Goal: Task Accomplishment & Management: Manage account settings

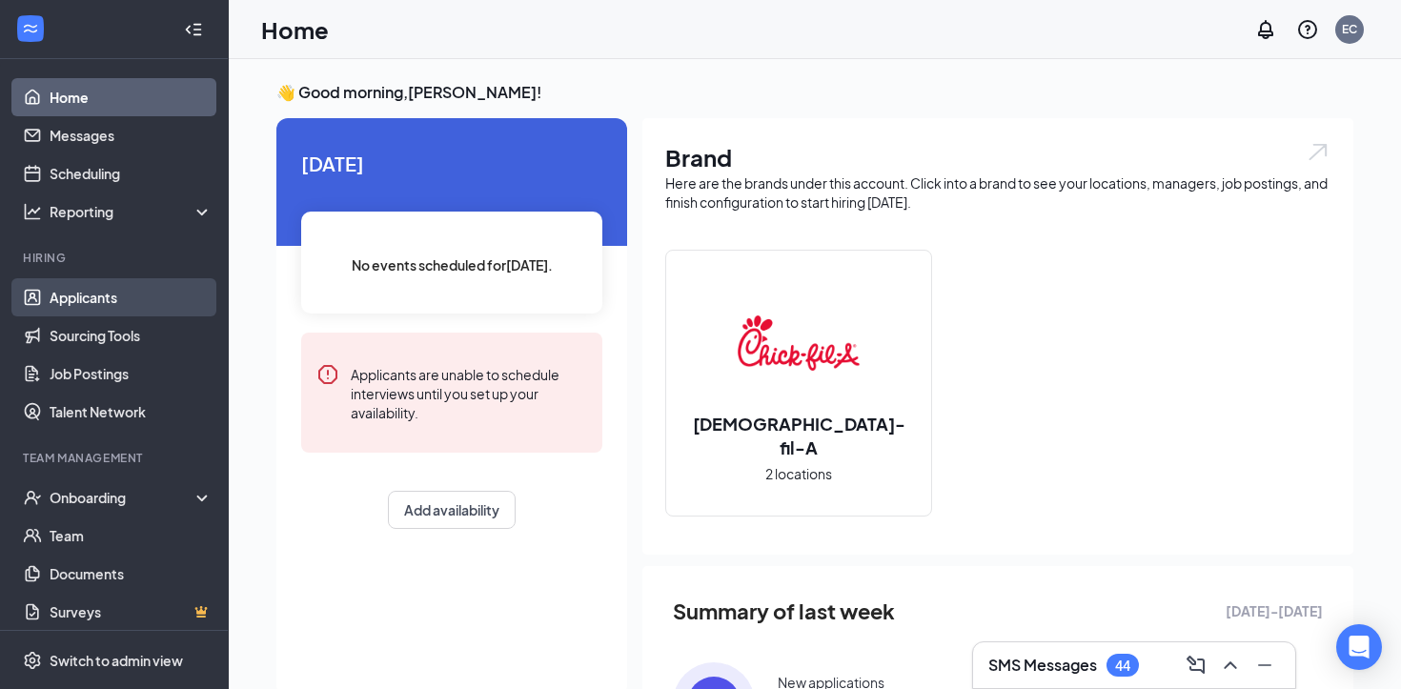
click at [105, 291] on link "Applicants" at bounding box center [131, 297] width 163 height 38
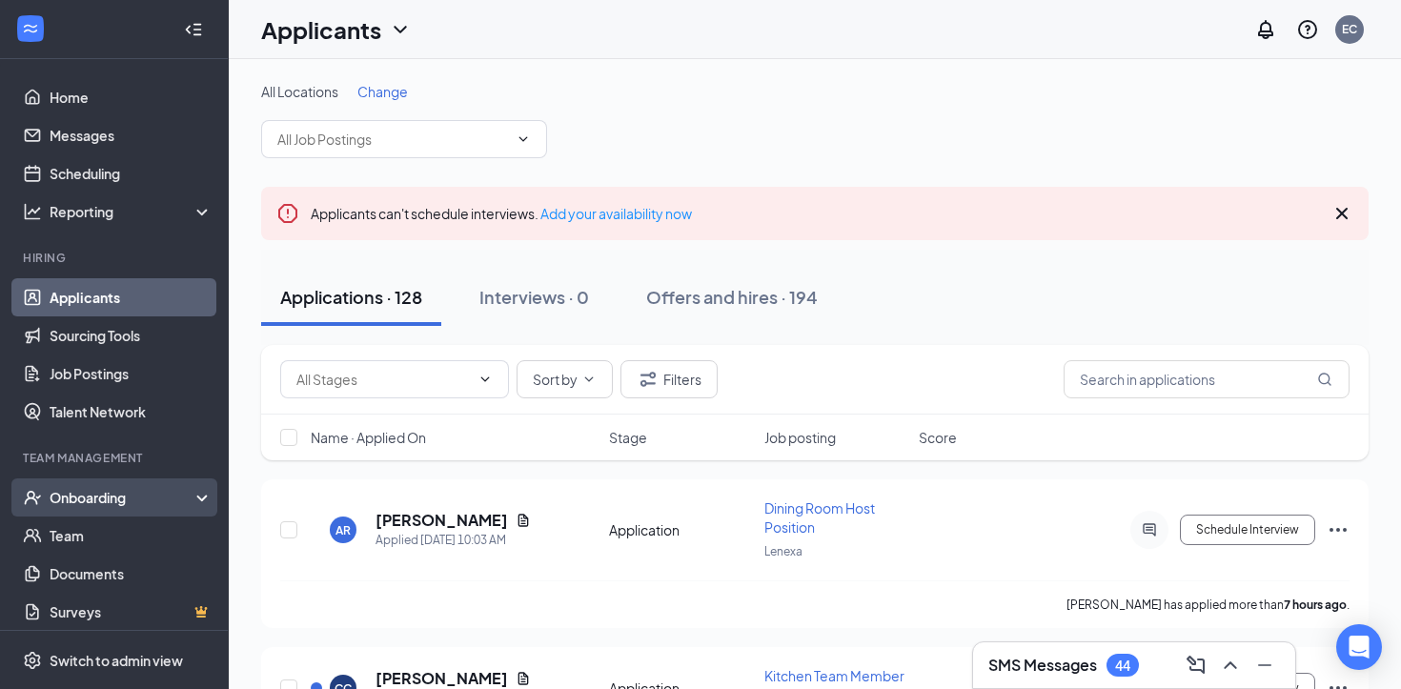
click at [90, 503] on div "Onboarding" at bounding box center [123, 497] width 147 height 19
click at [101, 533] on link "Overview" at bounding box center [131, 536] width 163 height 38
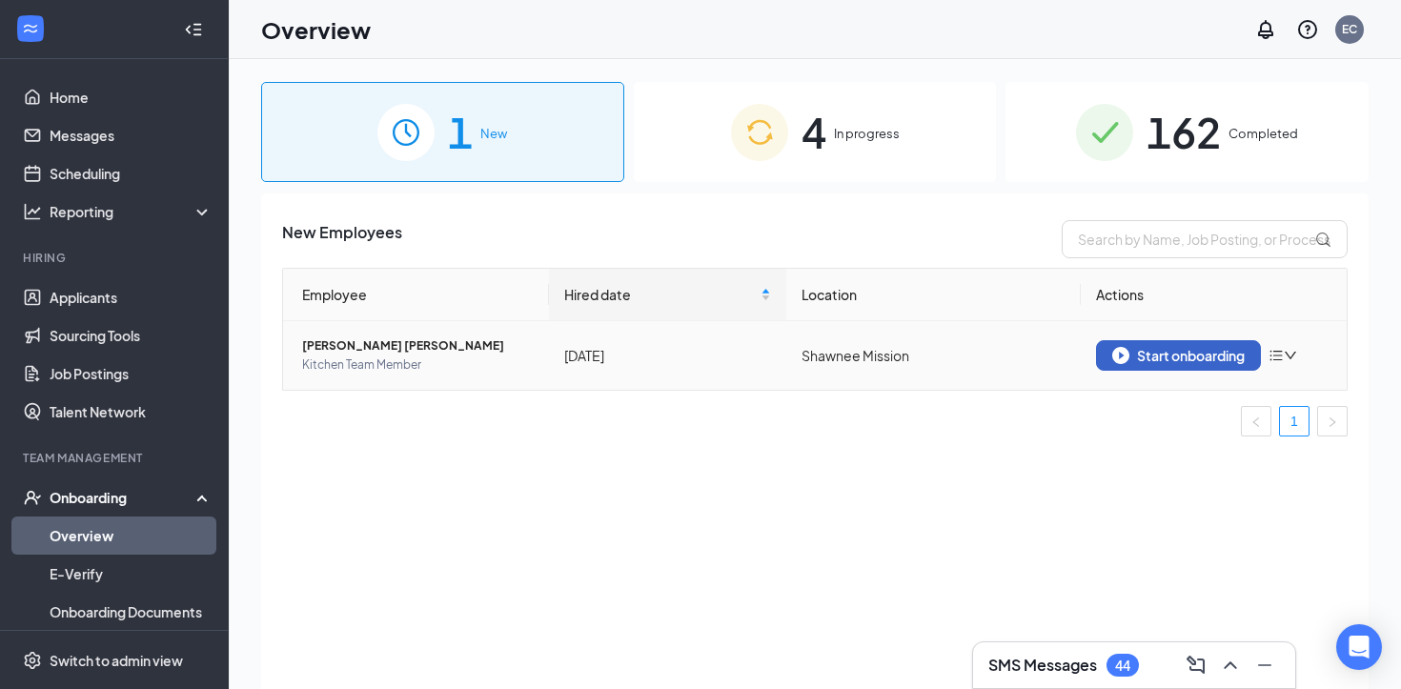
click at [1162, 356] on div "Start onboarding" at bounding box center [1178, 355] width 133 height 17
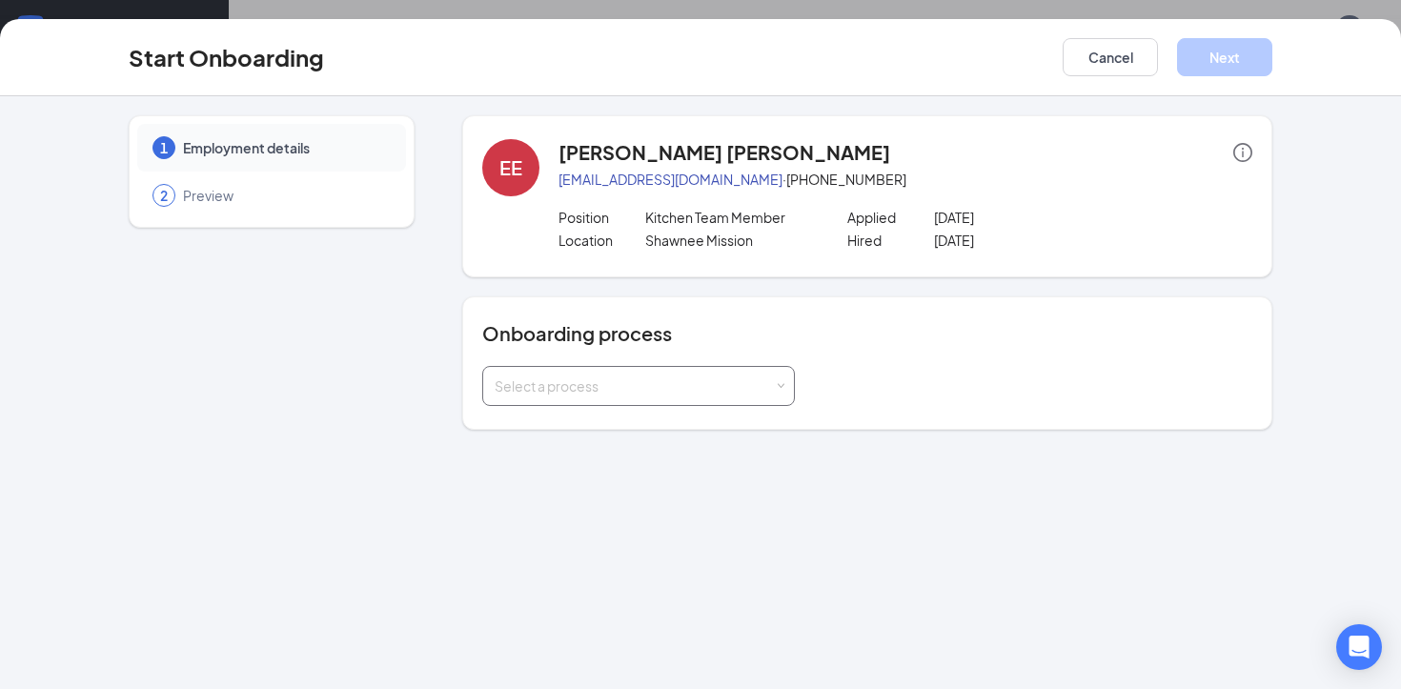
click at [696, 378] on div "Select a process" at bounding box center [634, 386] width 279 height 19
click at [687, 436] on li "Onboarding" at bounding box center [638, 427] width 313 height 34
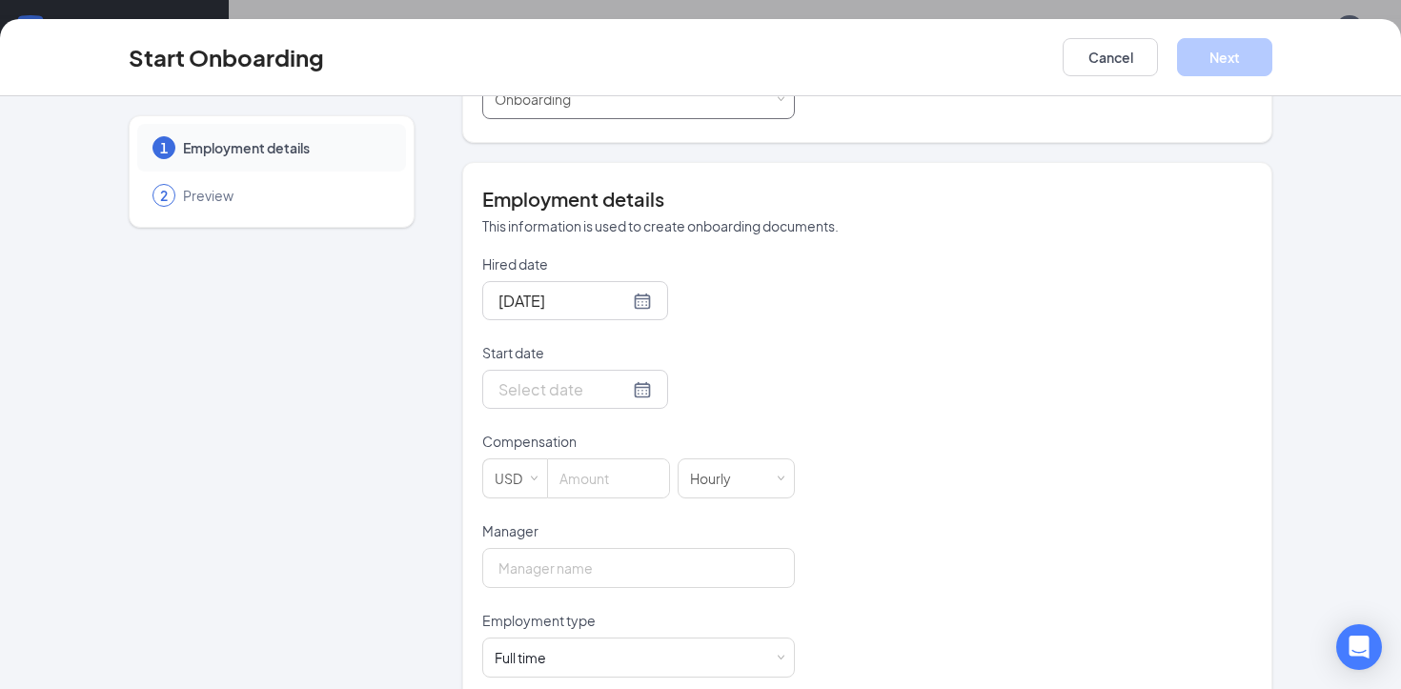
scroll to position [310, 0]
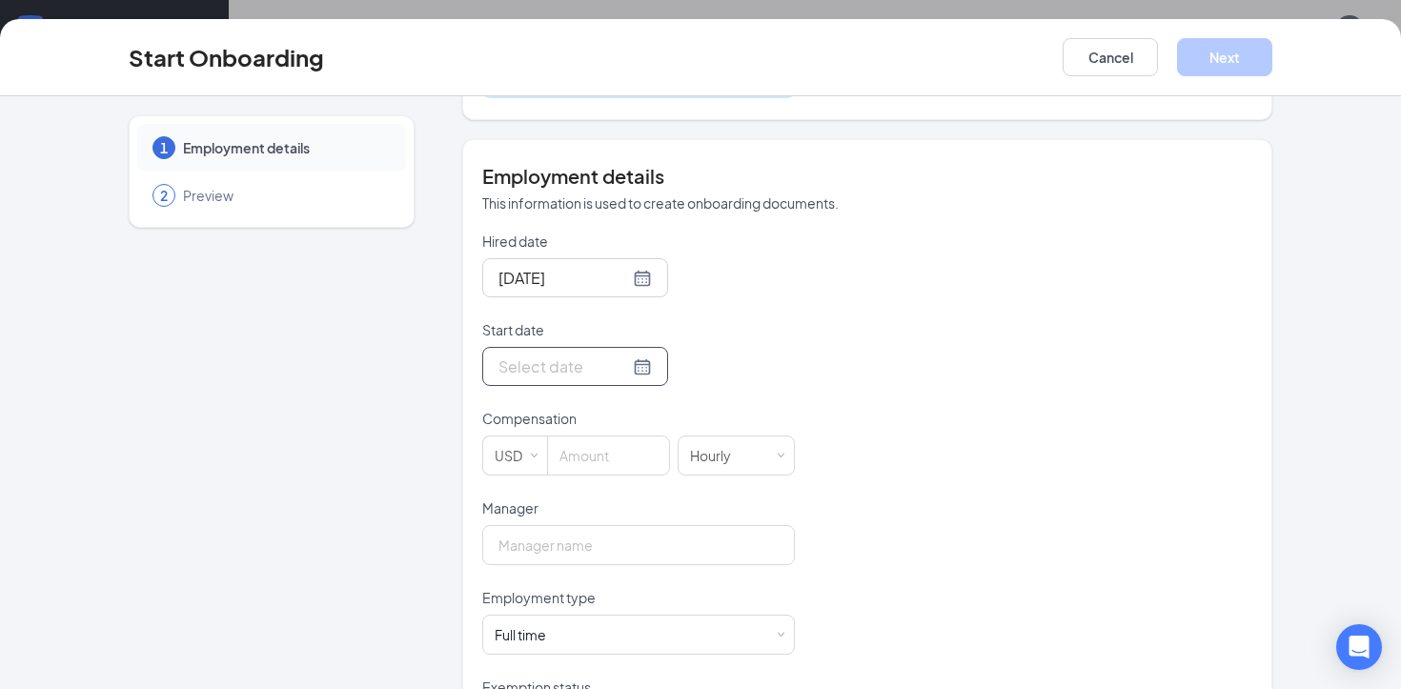
click at [548, 372] on input "Start date" at bounding box center [564, 367] width 131 height 24
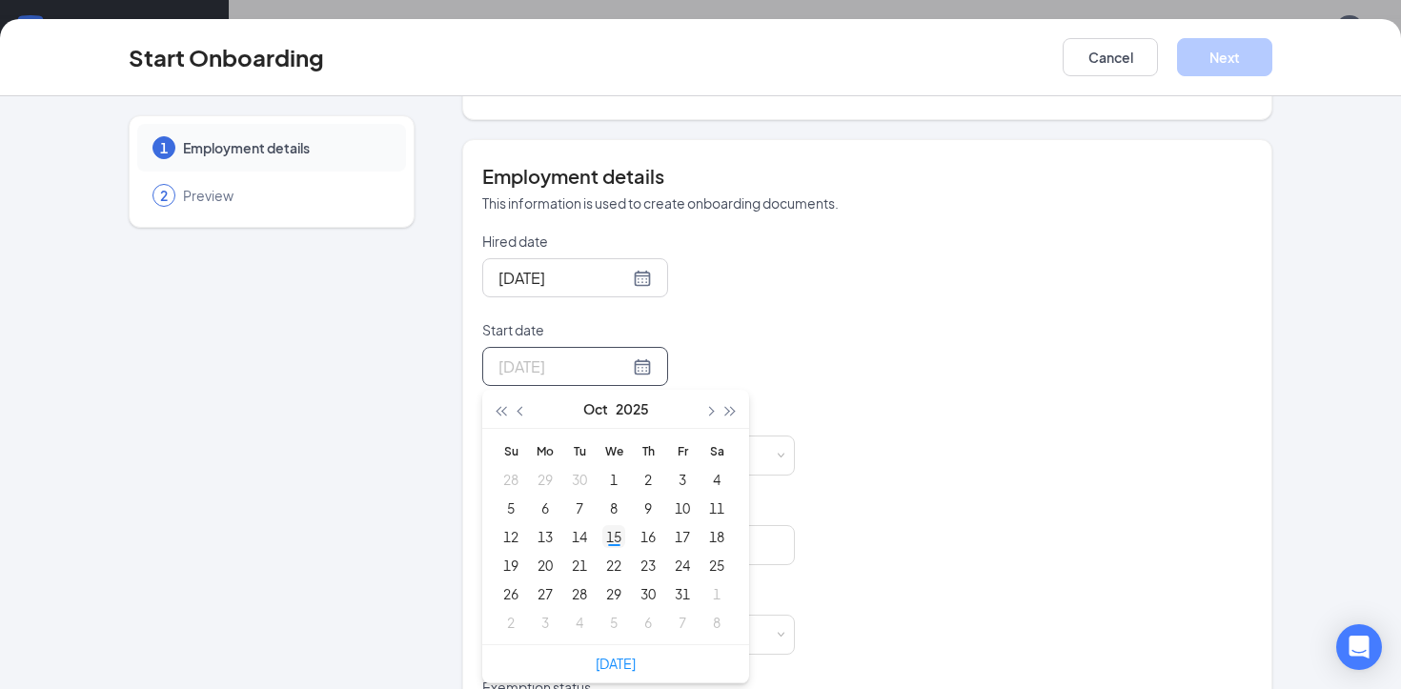
type input "[DATE]"
click at [616, 540] on div "15" at bounding box center [613, 536] width 23 height 23
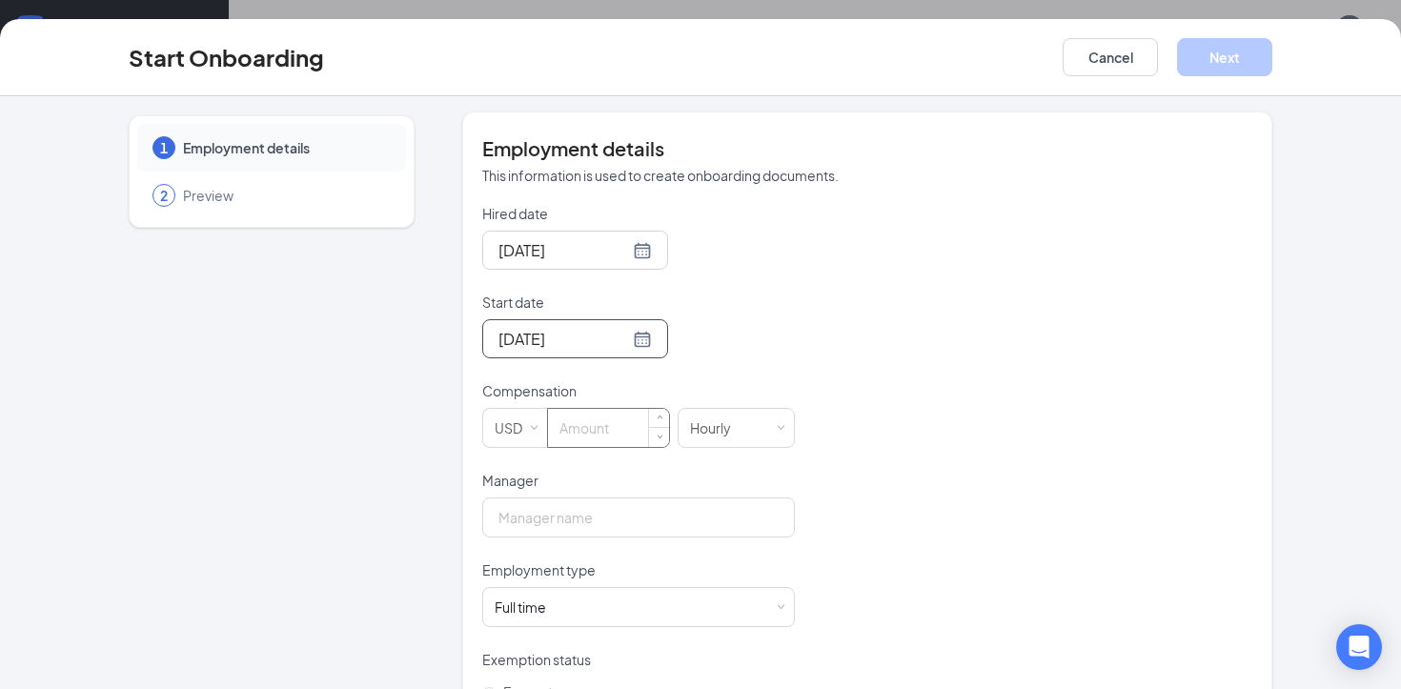
scroll to position [339, 0]
click at [597, 436] on input at bounding box center [608, 426] width 121 height 38
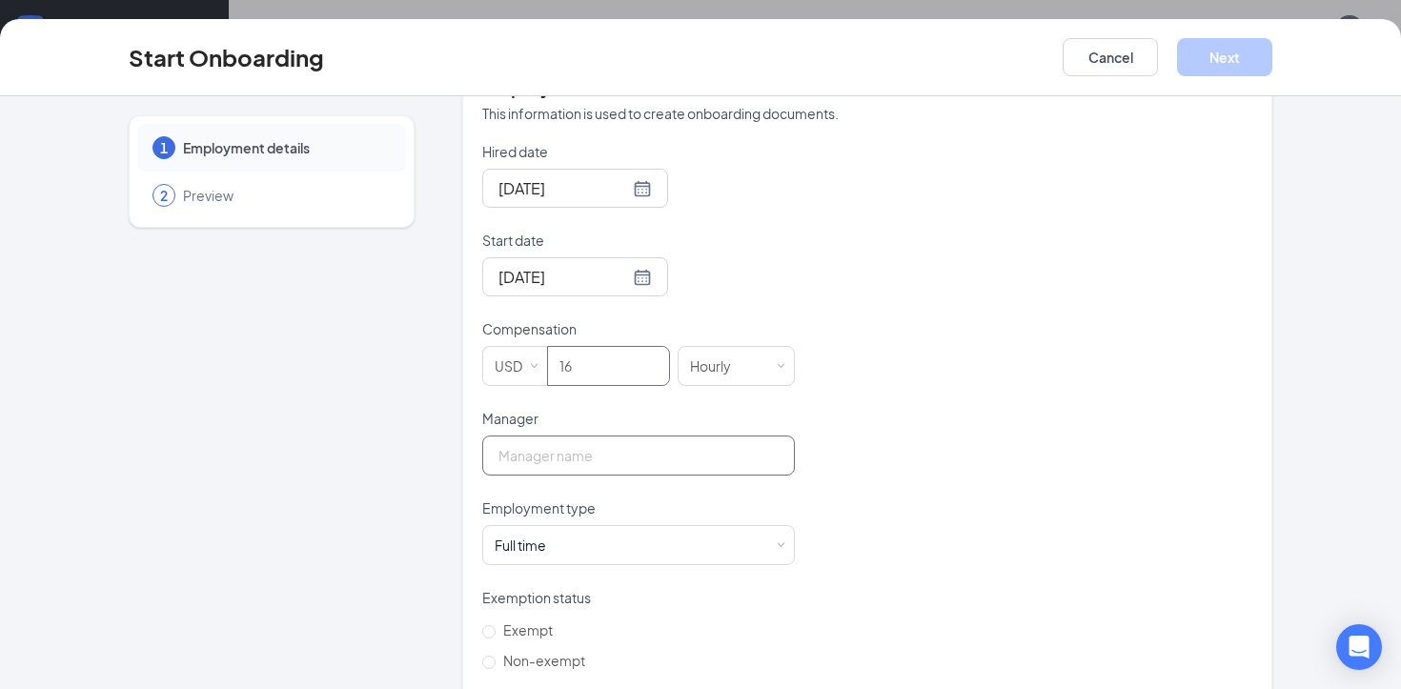
type input "16"
click at [637, 460] on input "Manager" at bounding box center [638, 456] width 313 height 40
type input "[PERSON_NAME]"
click at [683, 545] on div "Full time Works 30+ hours per week and is reasonably expected to work" at bounding box center [639, 545] width 288 height 38
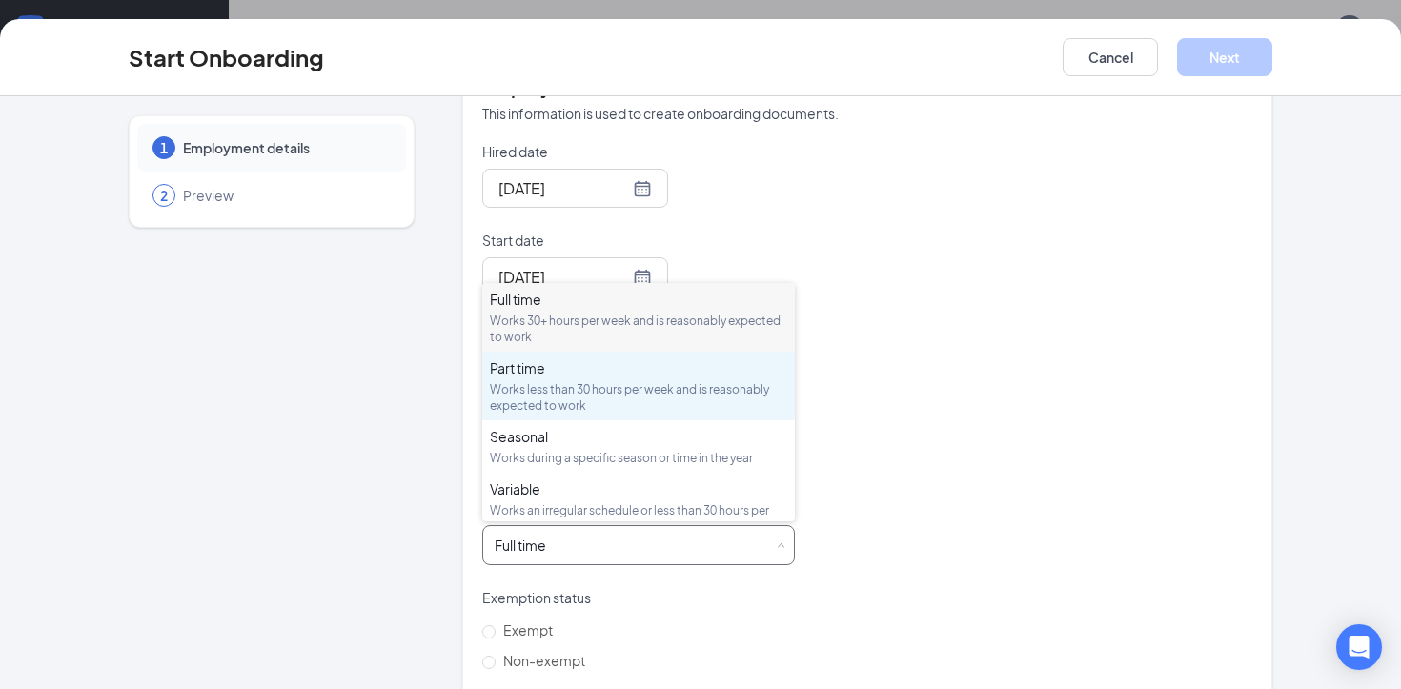
click at [609, 386] on div "Works less than 30 hours per week and is reasonably expected to work" at bounding box center [638, 397] width 297 height 32
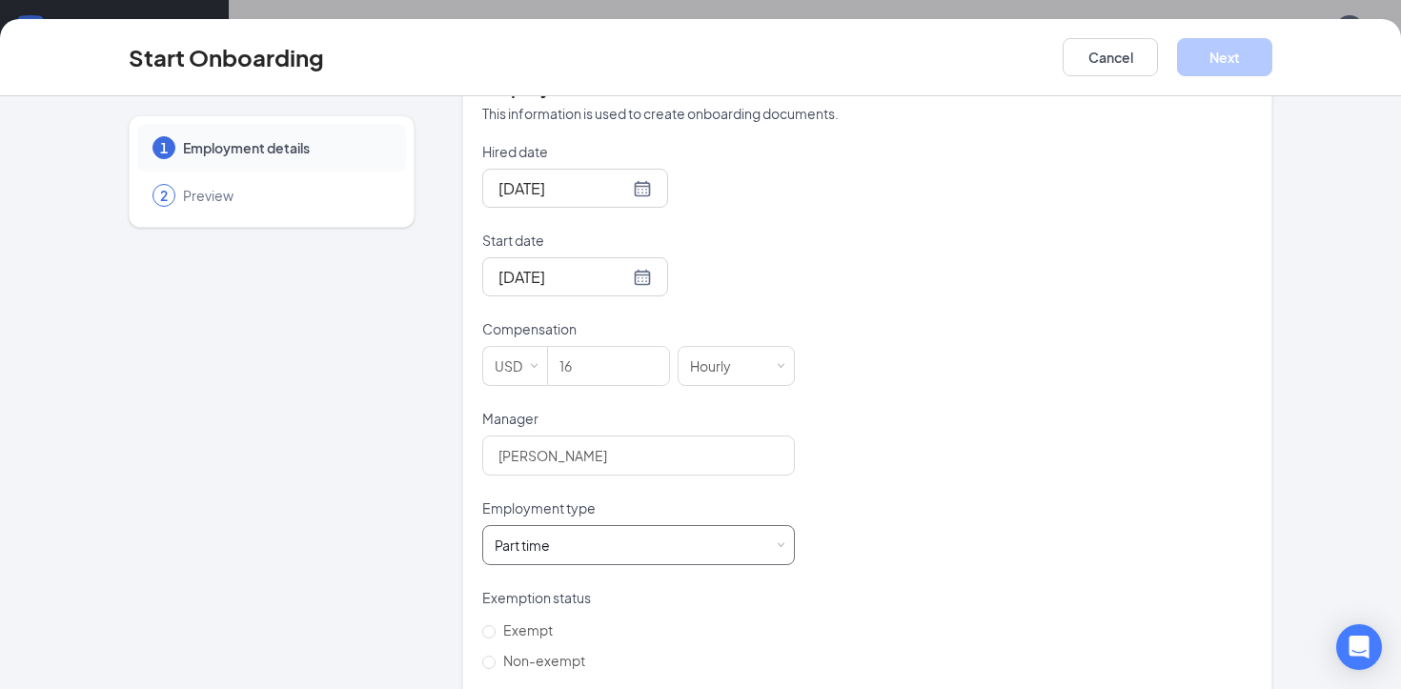
scroll to position [519, 0]
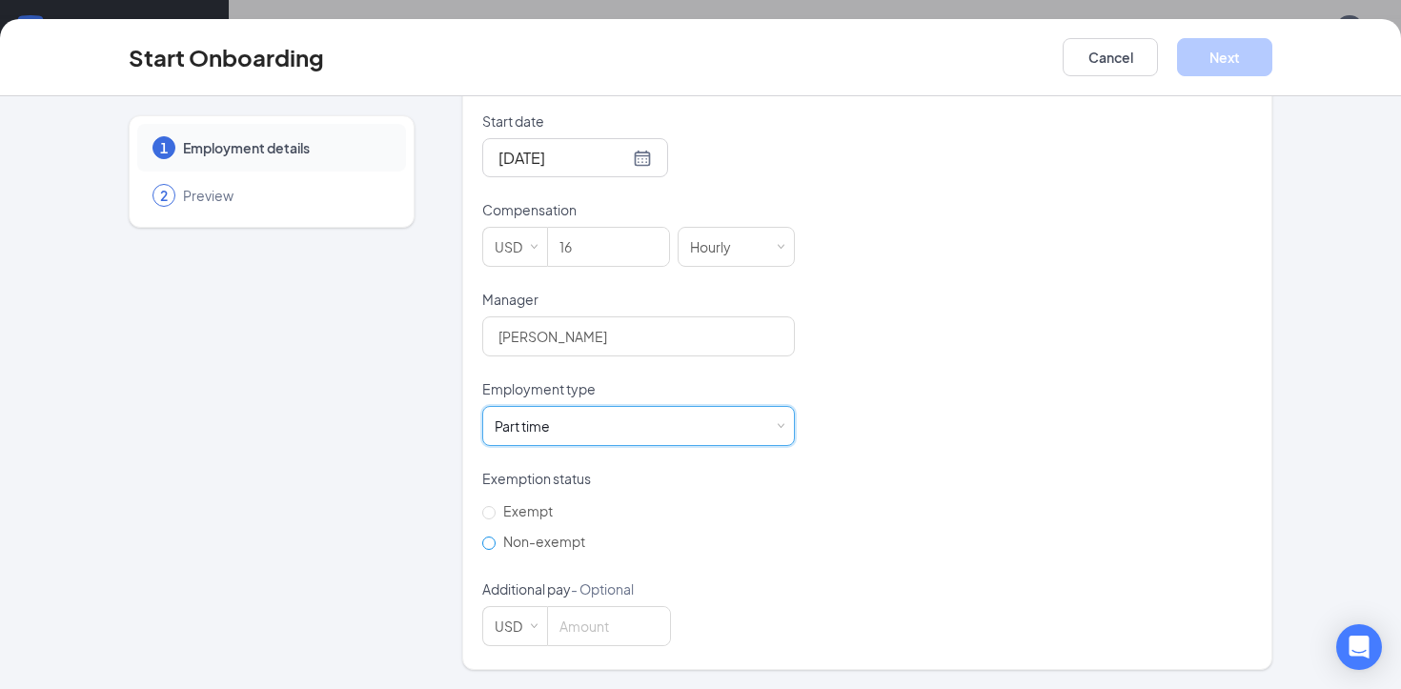
click at [557, 540] on span "Non-exempt" at bounding box center [544, 541] width 97 height 17
click at [496, 540] on input "Non-exempt" at bounding box center [488, 543] width 13 height 13
radio input "true"
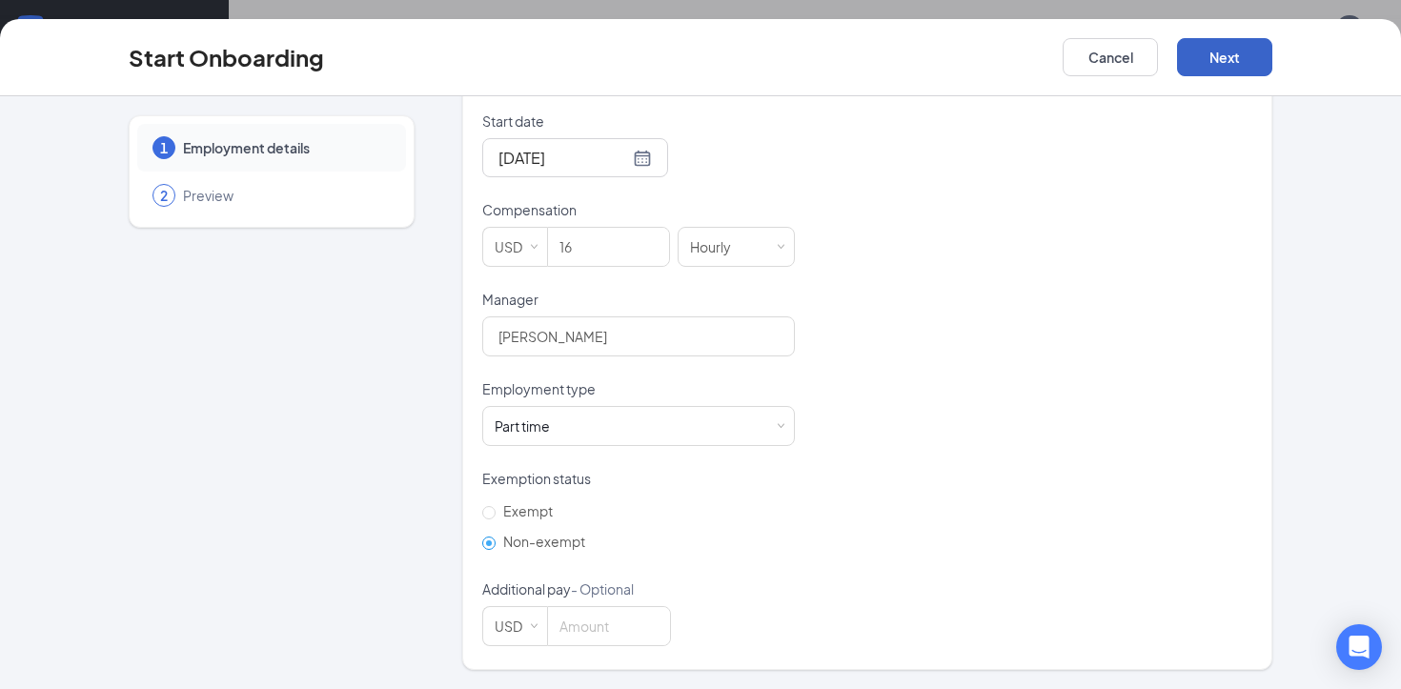
click at [1258, 61] on button "Next" at bounding box center [1224, 57] width 95 height 38
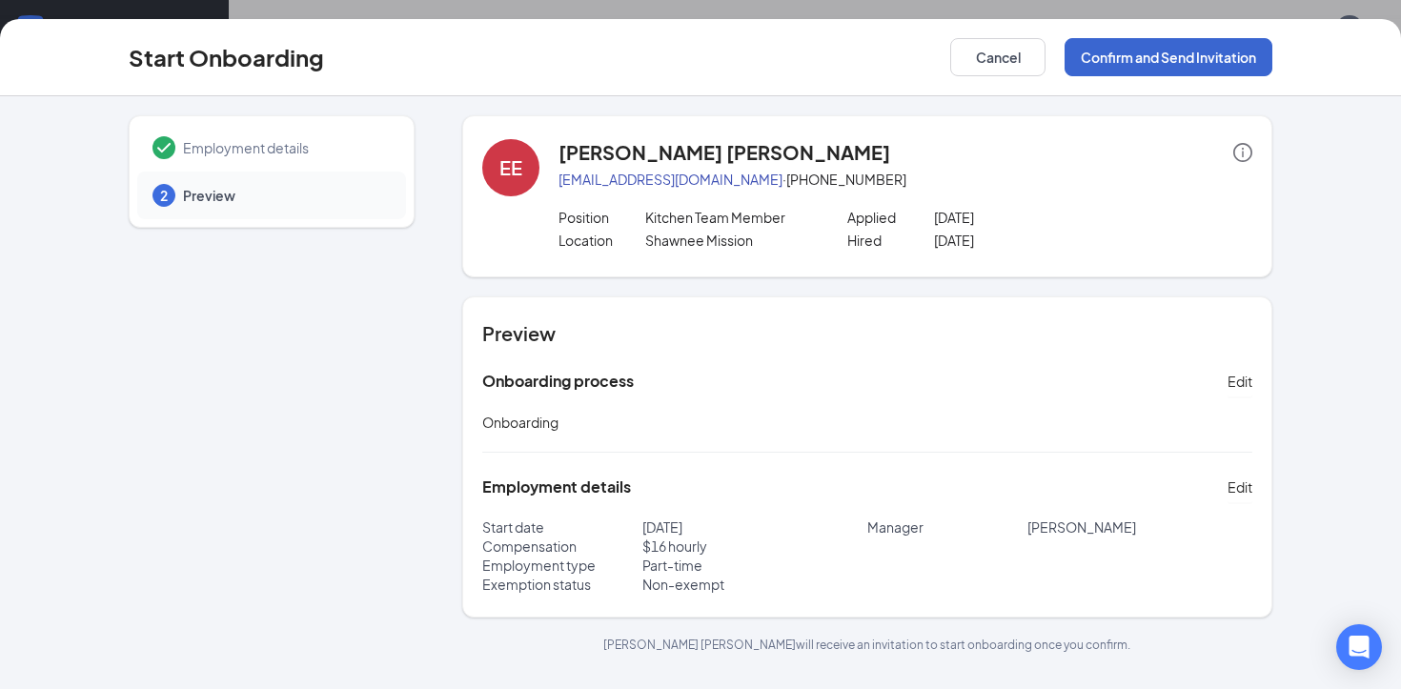
scroll to position [0, 0]
click at [1176, 63] on button "Confirm and Send Invitation" at bounding box center [1169, 57] width 208 height 38
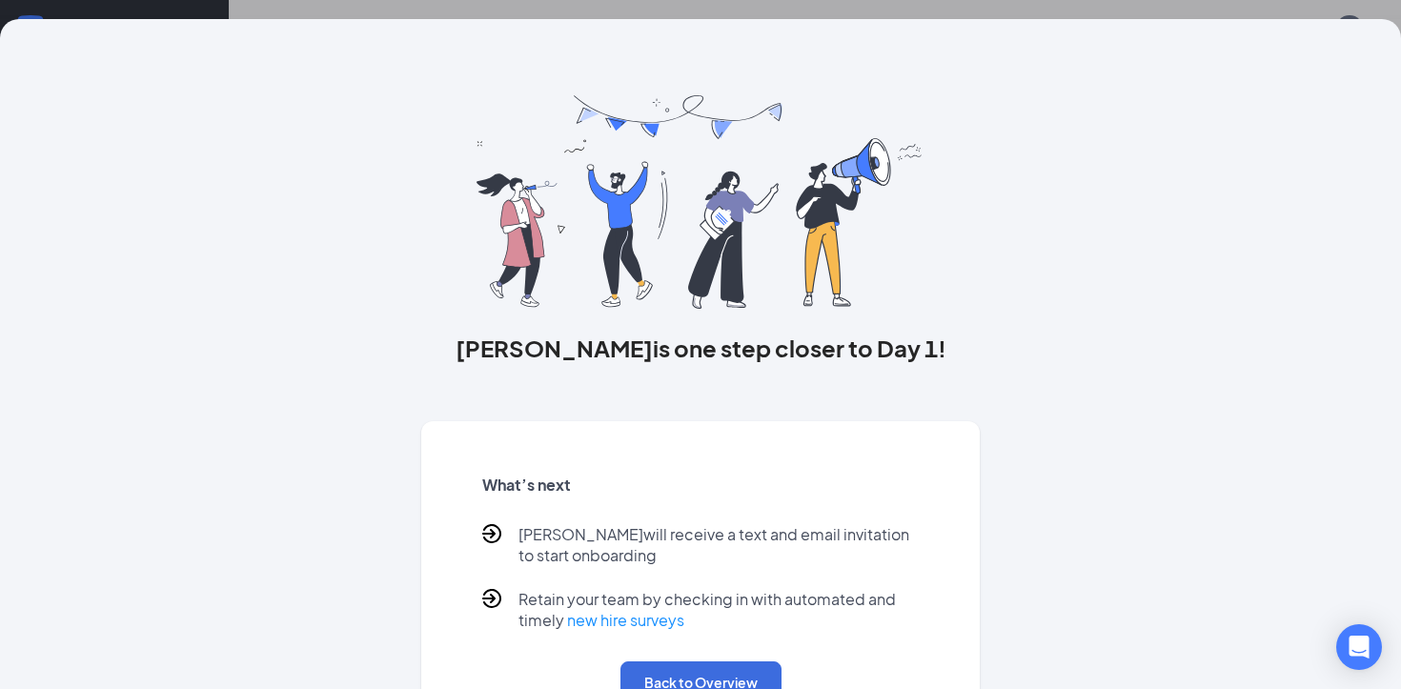
scroll to position [68, 0]
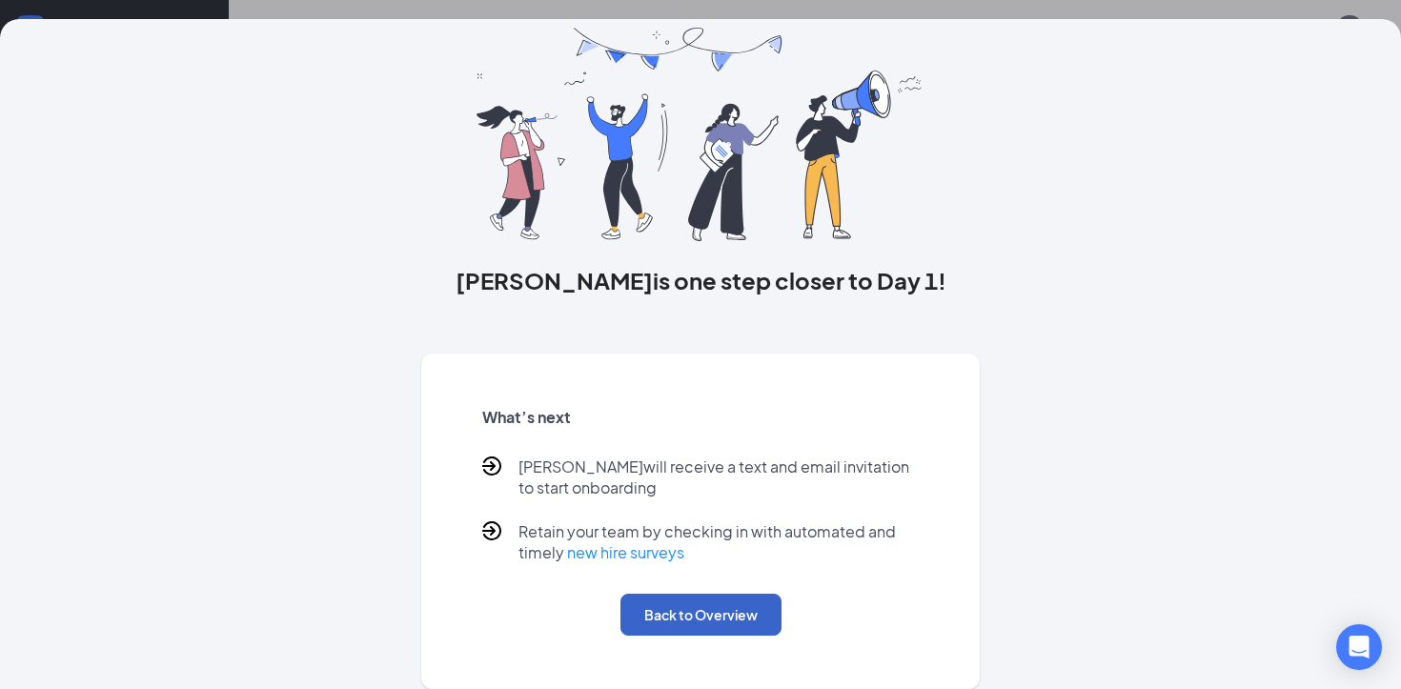
click at [723, 617] on button "Back to Overview" at bounding box center [701, 615] width 161 height 42
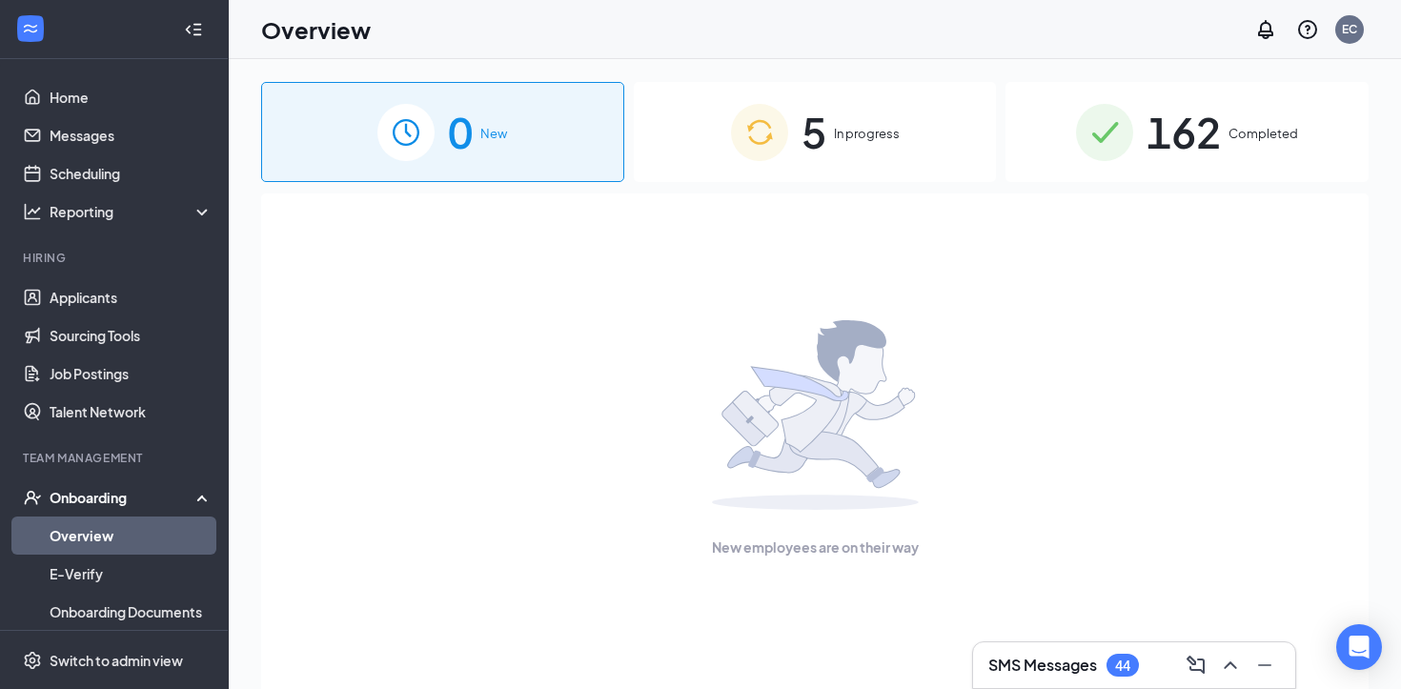
click at [135, 275] on li "Hiring Applicants Sourcing Tools Job Postings Talent Network" at bounding box center [114, 340] width 228 height 181
click at [140, 288] on link "Applicants" at bounding box center [131, 297] width 163 height 38
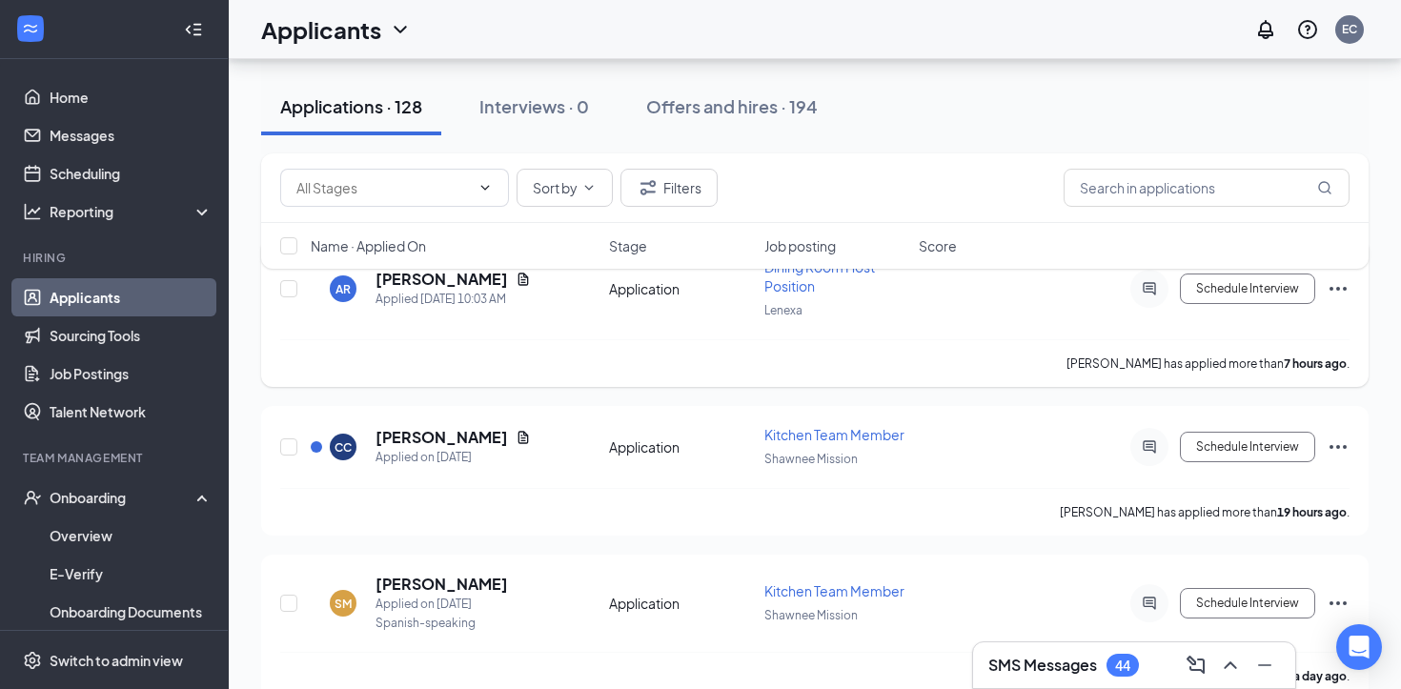
scroll to position [249, 0]
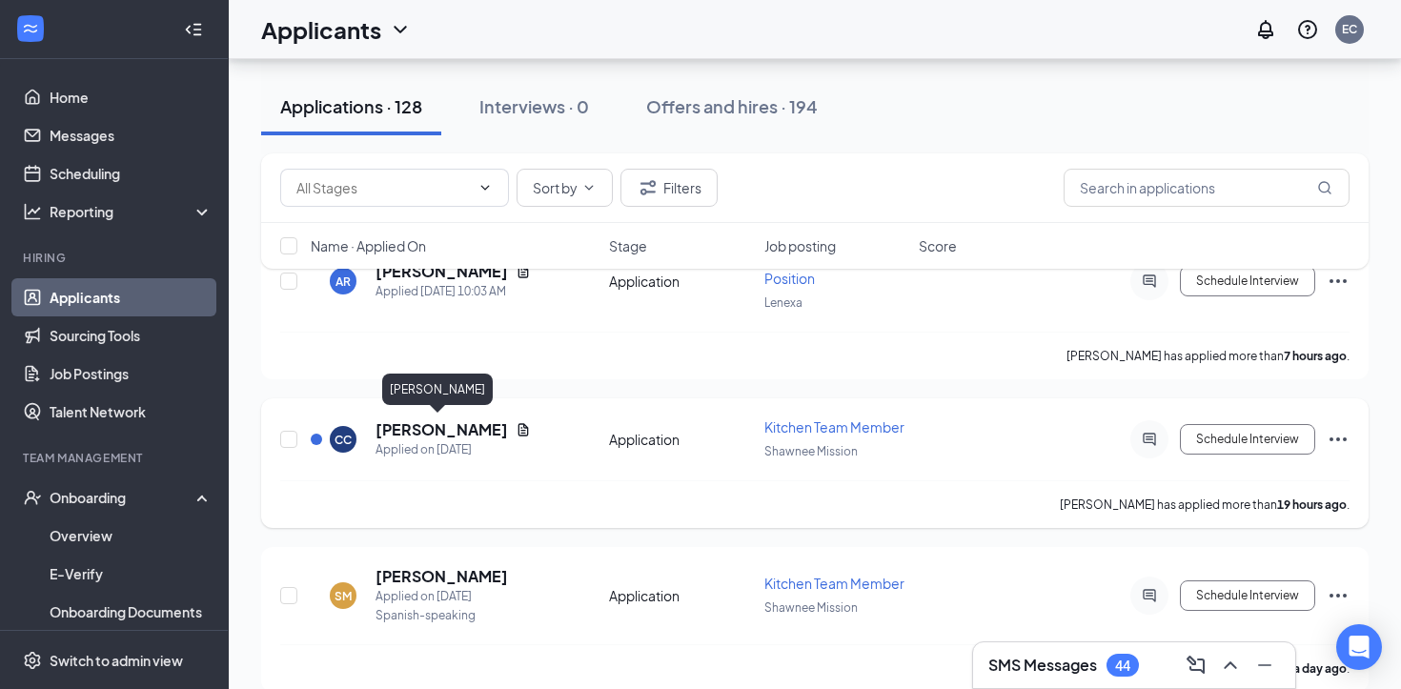
click at [422, 422] on h5 "[PERSON_NAME]" at bounding box center [442, 429] width 133 height 21
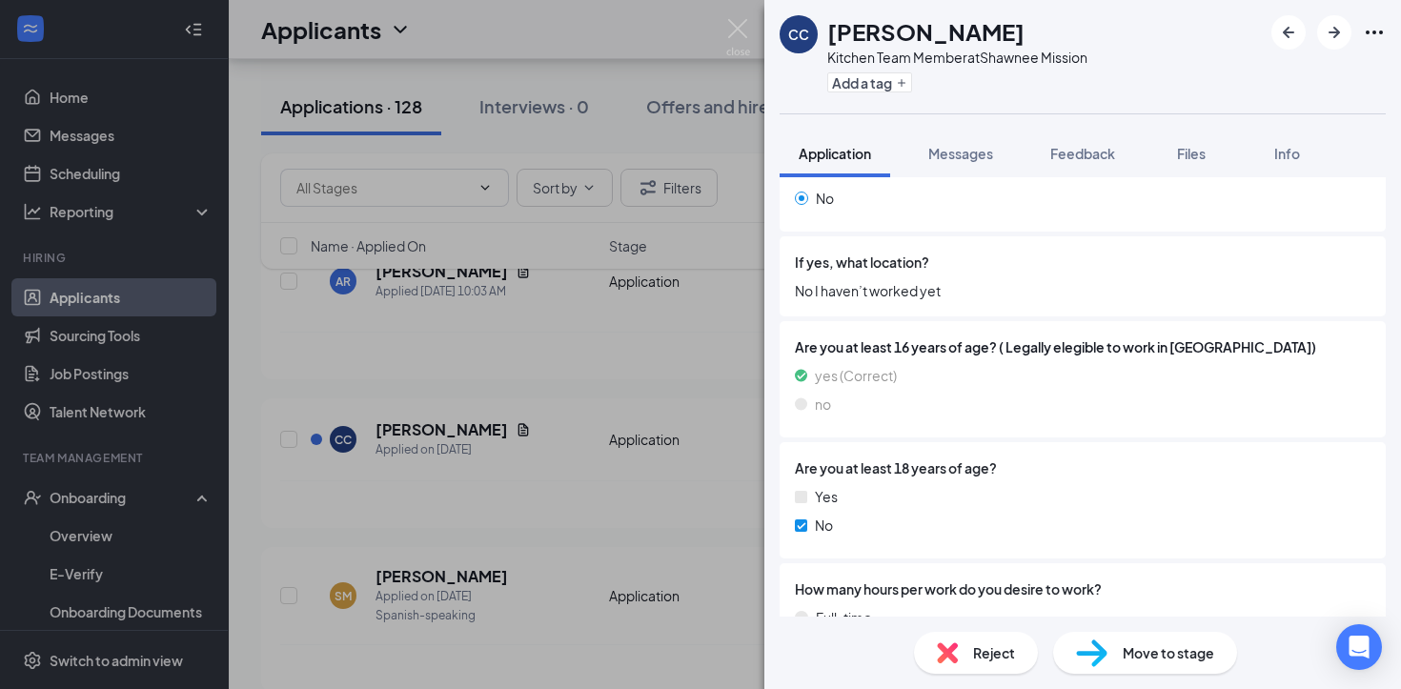
scroll to position [1120, 0]
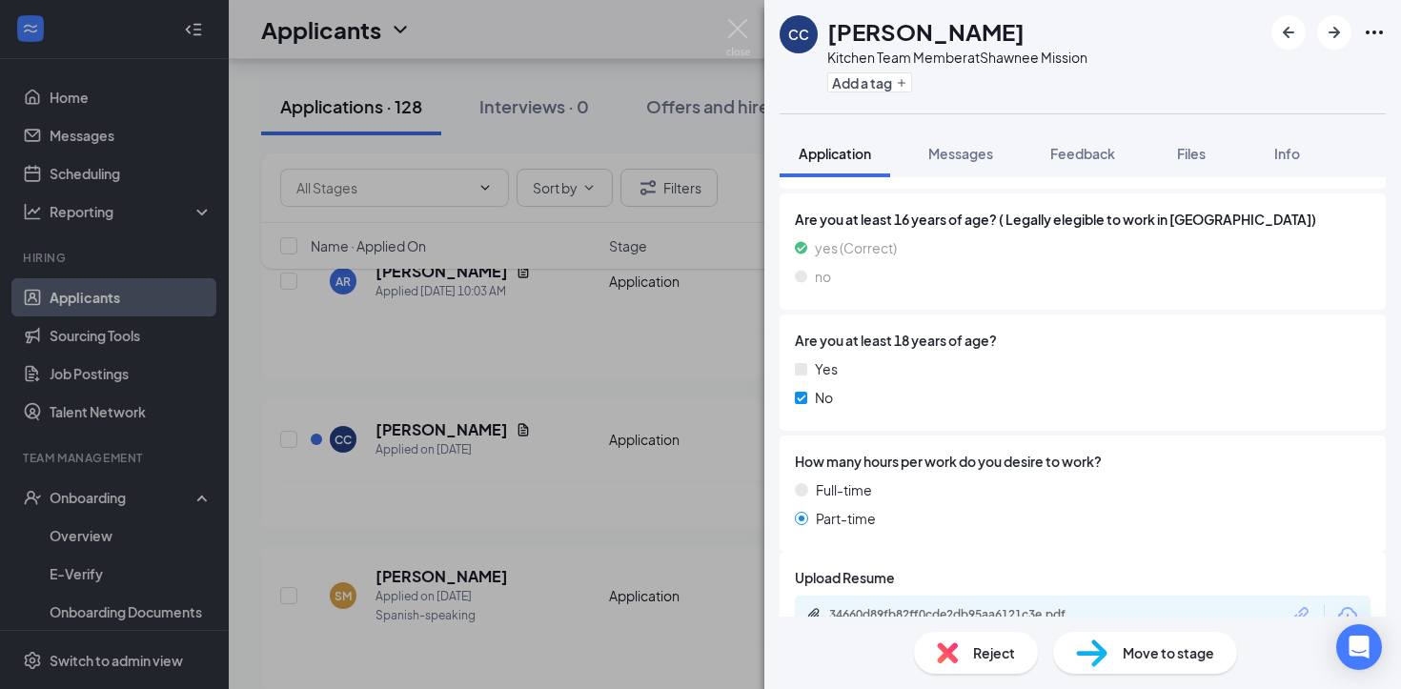
click at [692, 496] on div "CC [PERSON_NAME] Kitchen Team Member at Shawnee Mission Add a tag Application M…" at bounding box center [700, 344] width 1401 height 689
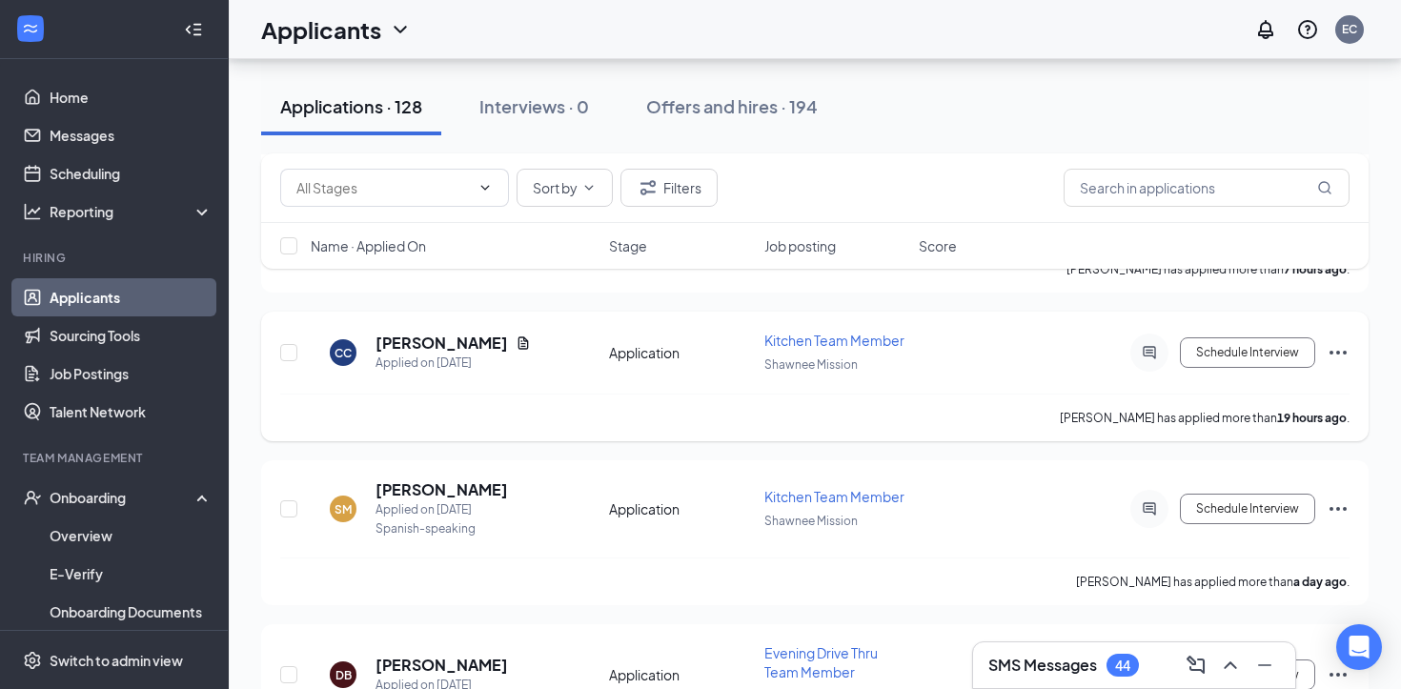
scroll to position [337, 0]
click at [408, 492] on h5 "[PERSON_NAME]" at bounding box center [442, 489] width 133 height 21
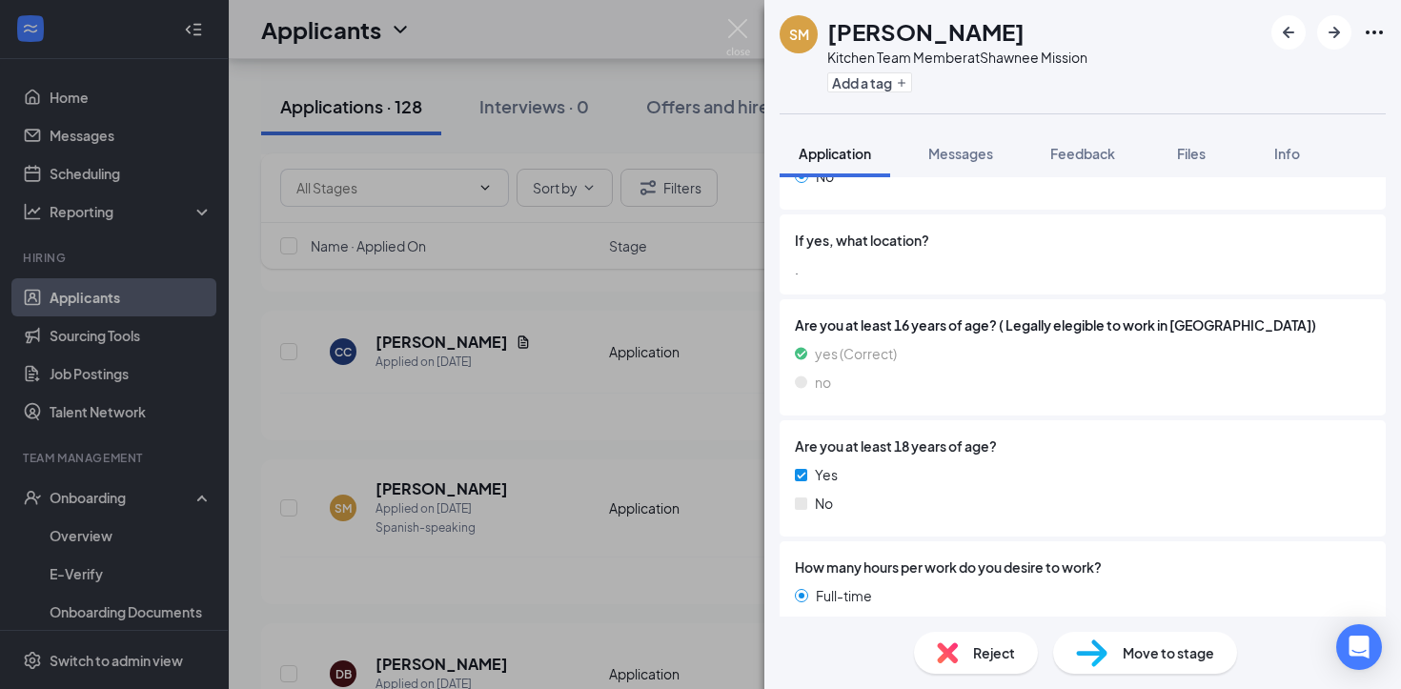
scroll to position [992, 0]
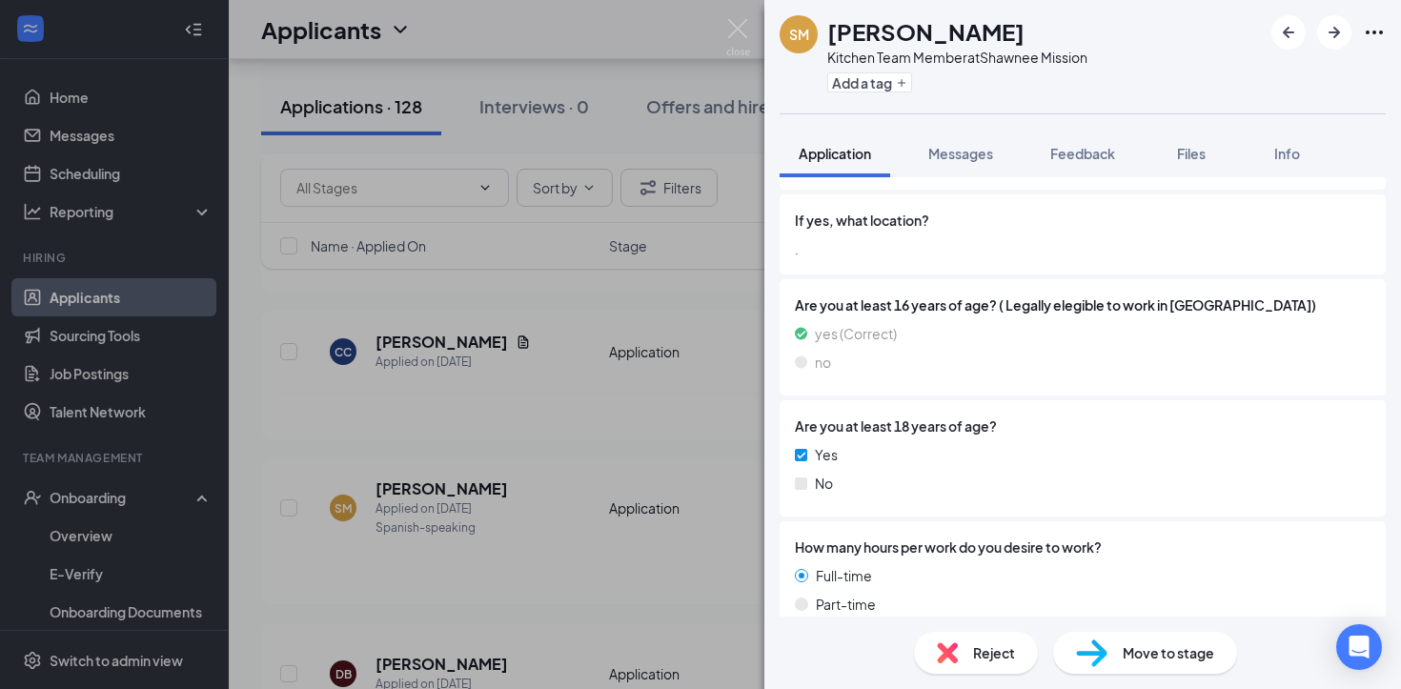
click at [1135, 638] on div "Move to stage" at bounding box center [1145, 653] width 184 height 42
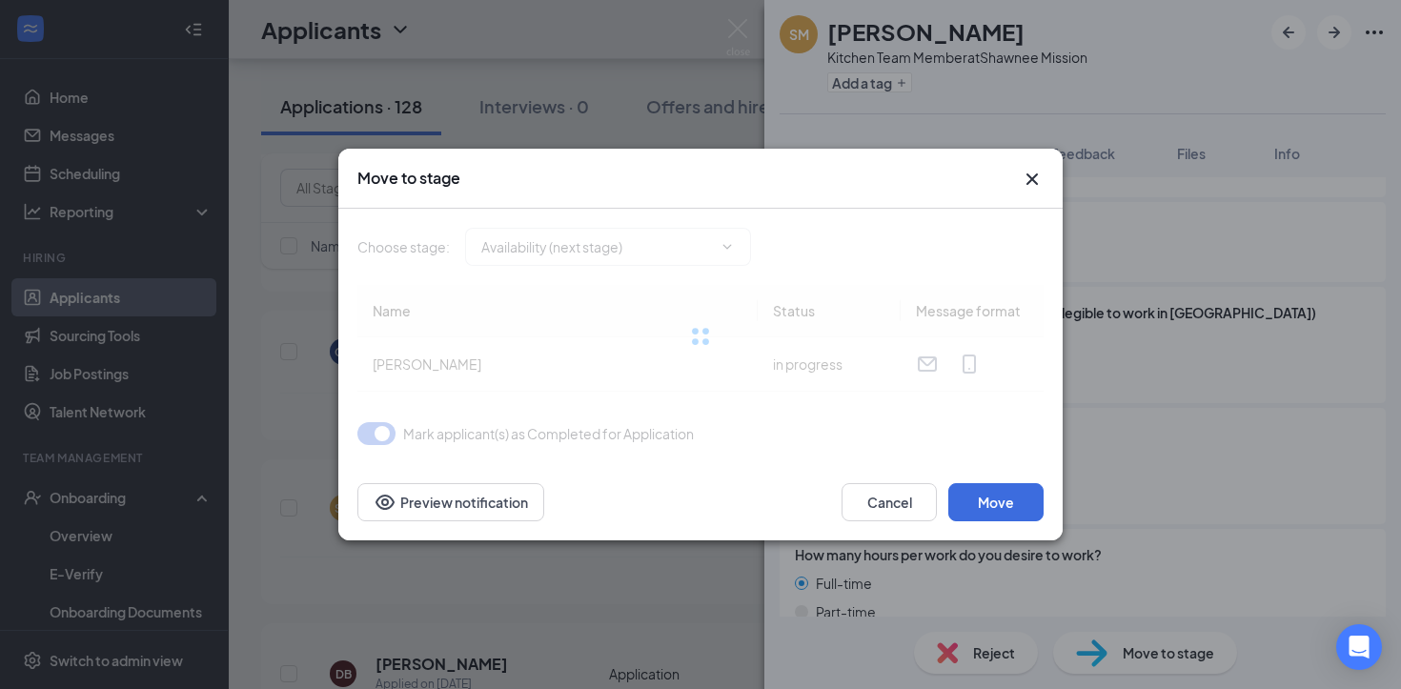
type input "Availability (next stage)"
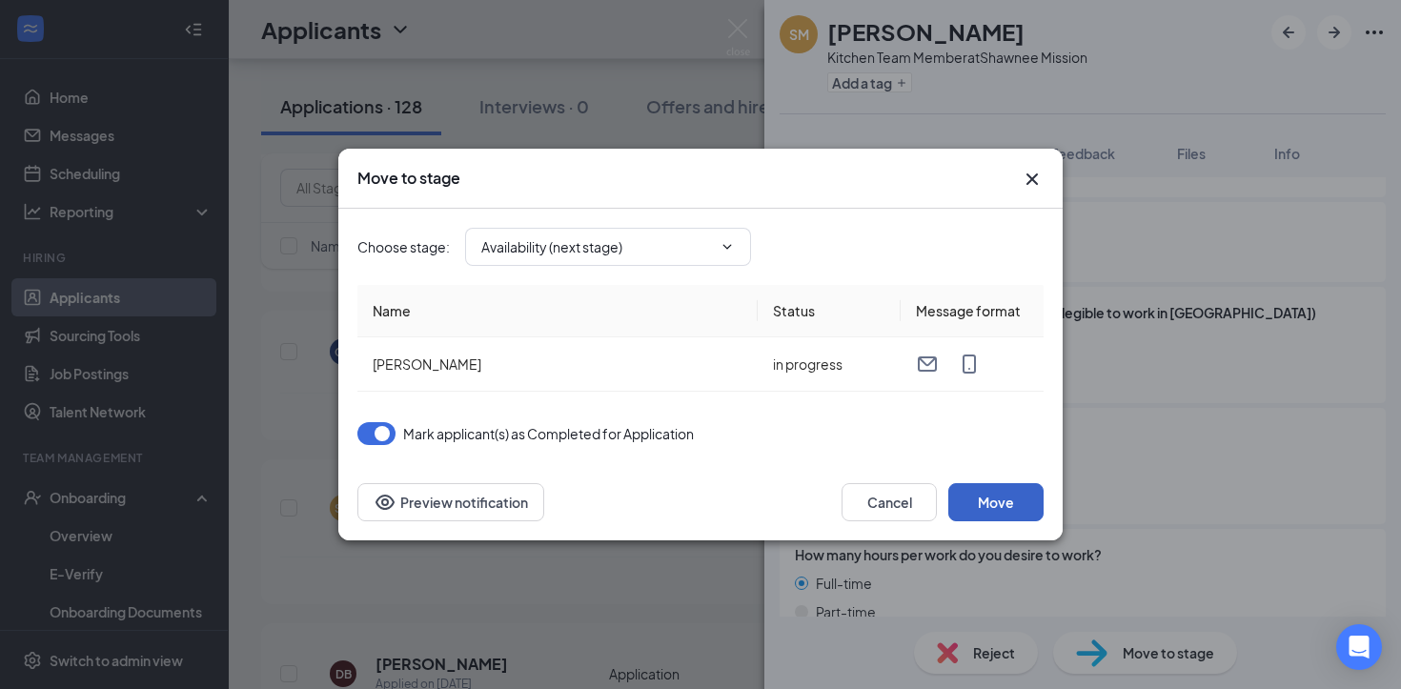
click at [991, 490] on button "Move" at bounding box center [995, 502] width 95 height 38
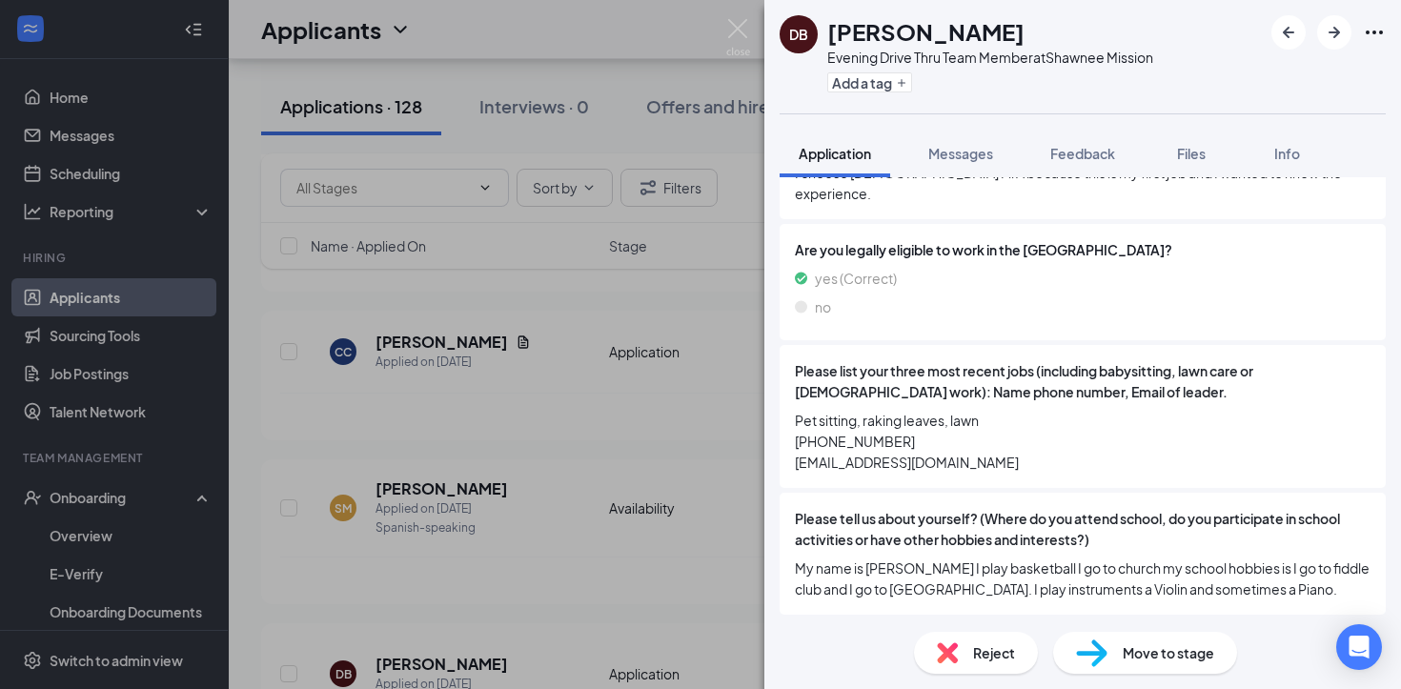
scroll to position [581, 0]
click at [1336, 42] on icon "ArrowRight" at bounding box center [1334, 32] width 23 height 23
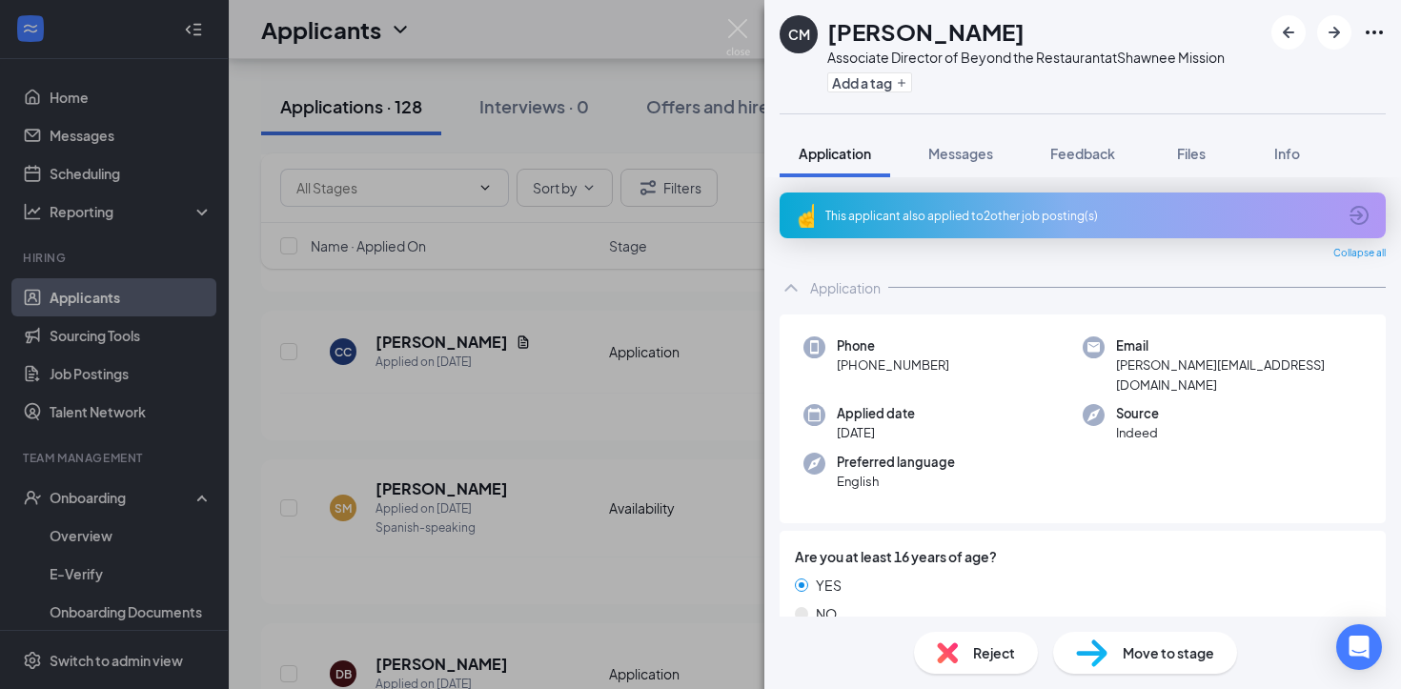
click at [326, 281] on div "CM [PERSON_NAME] Associate Director of Beyond the Restaurant at Shawnee Mission…" at bounding box center [700, 344] width 1401 height 689
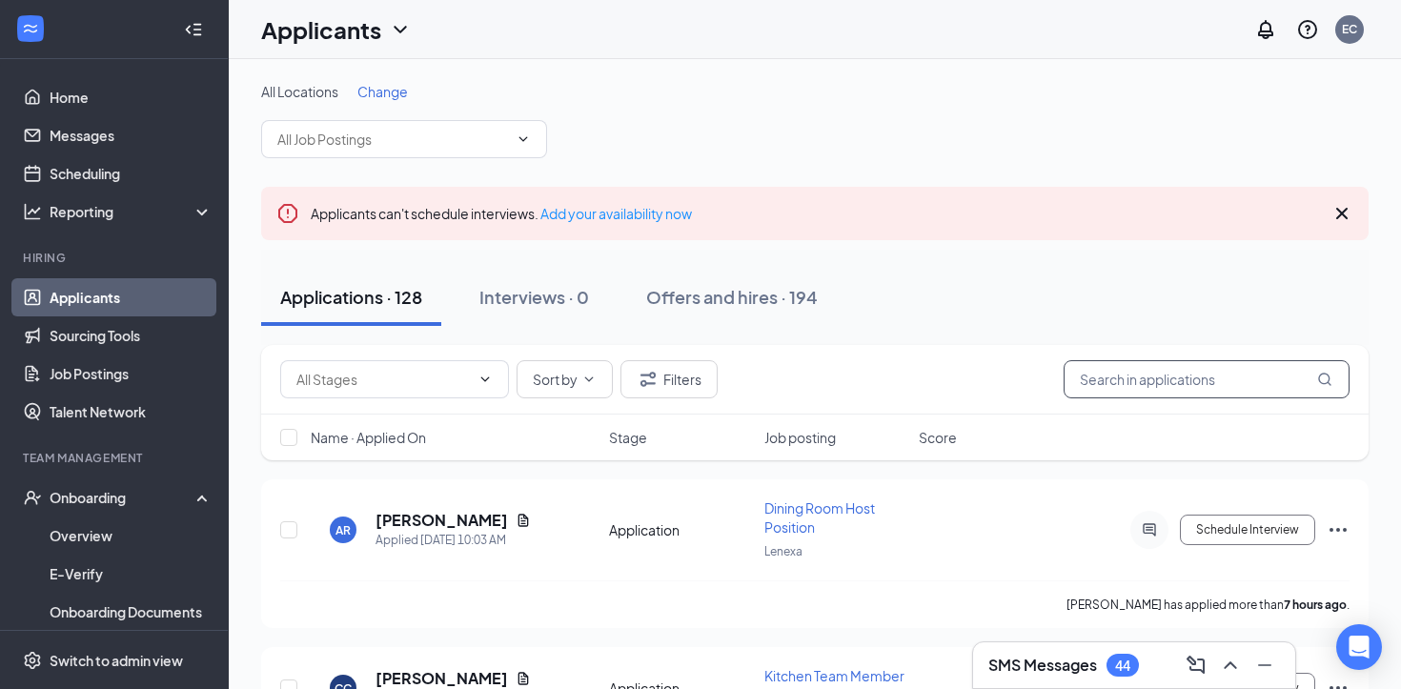
click at [1157, 372] on input "text" at bounding box center [1207, 379] width 286 height 38
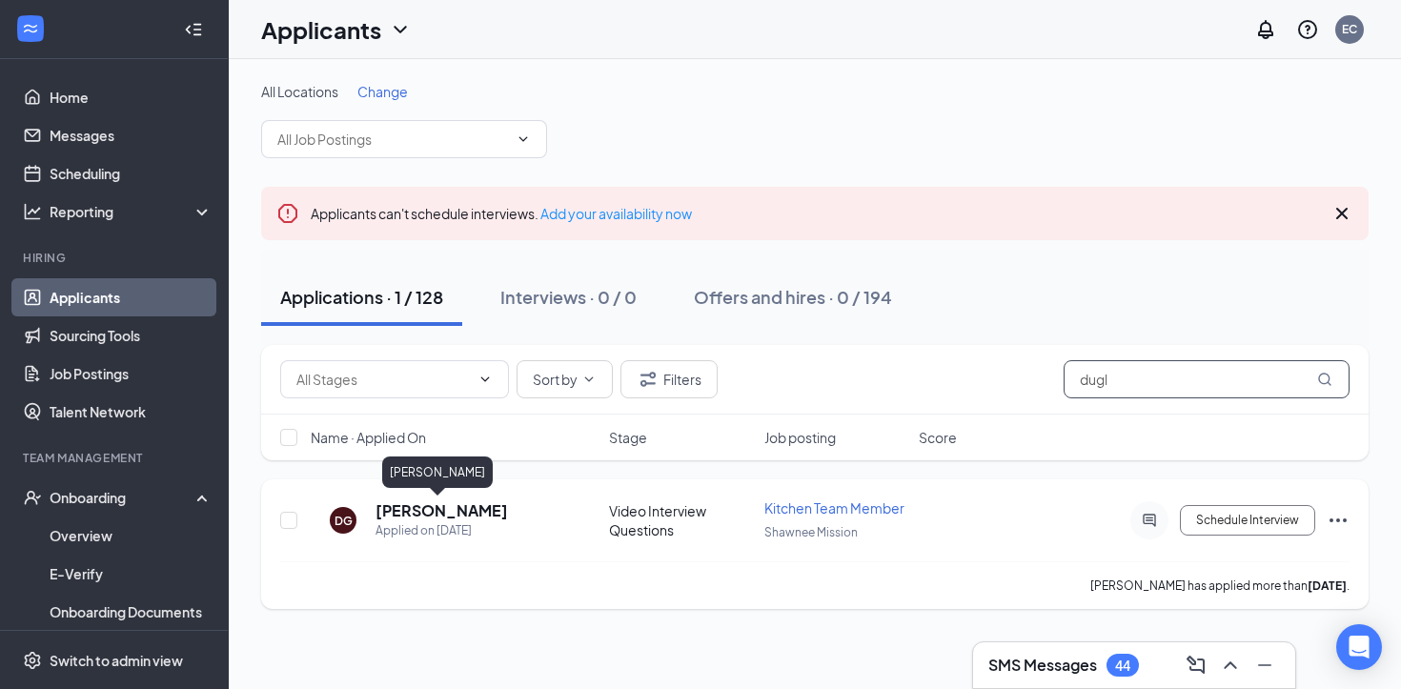
type input "dugl"
click at [459, 513] on h5 "[PERSON_NAME]" at bounding box center [442, 510] width 133 height 21
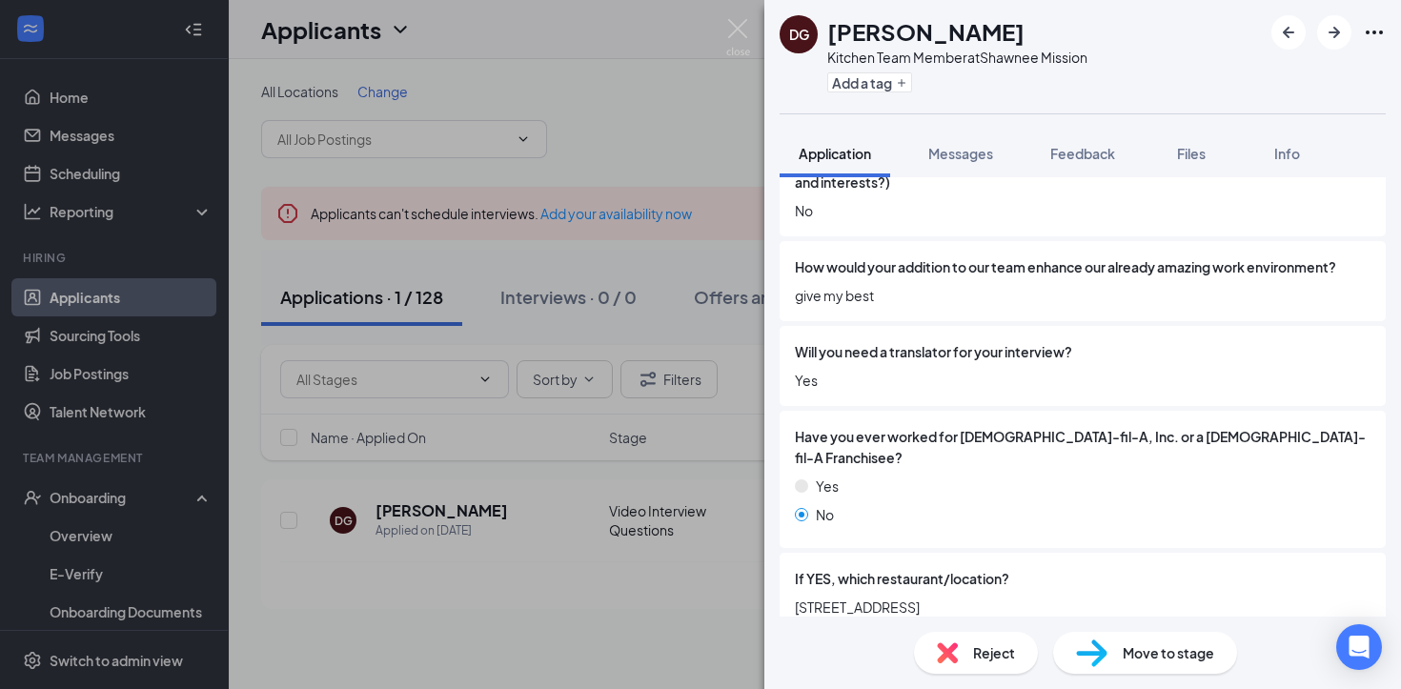
scroll to position [1566, 0]
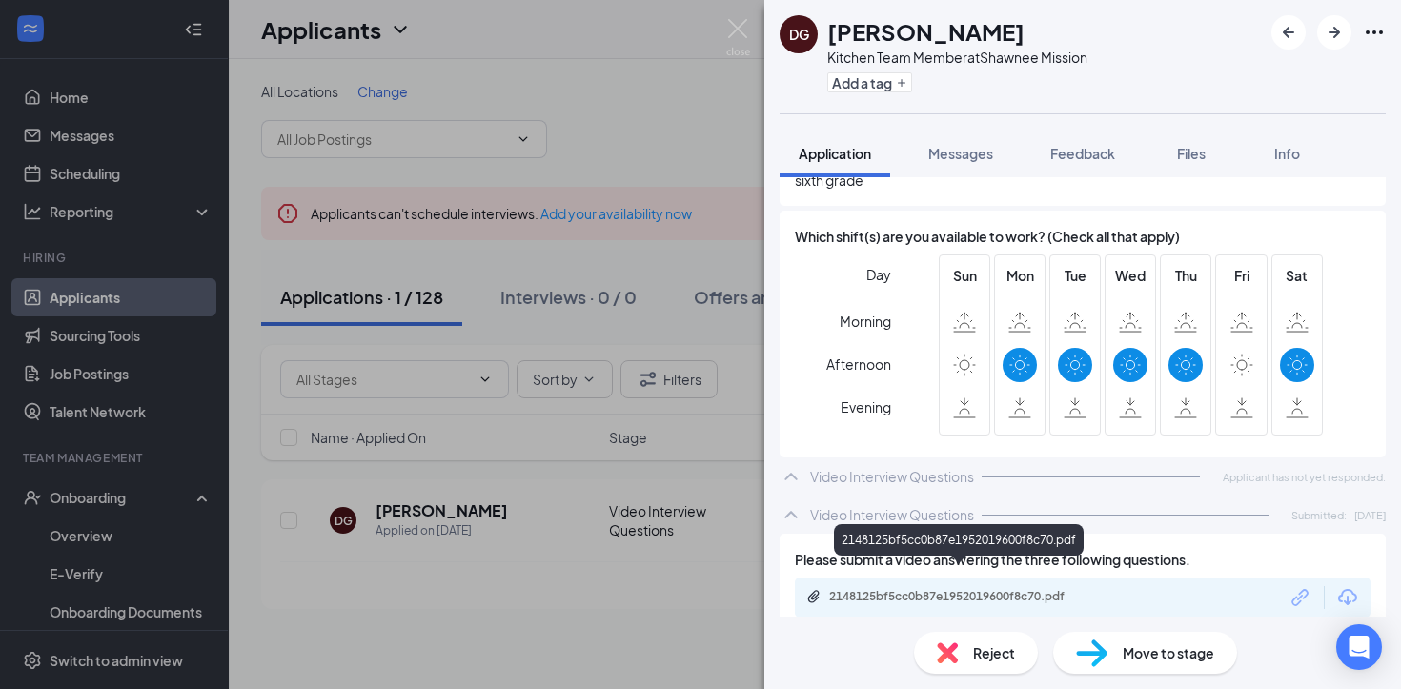
click at [1050, 589] on div "2148125bf5cc0b87e1952019600f8c70.pdf" at bounding box center [962, 596] width 267 height 15
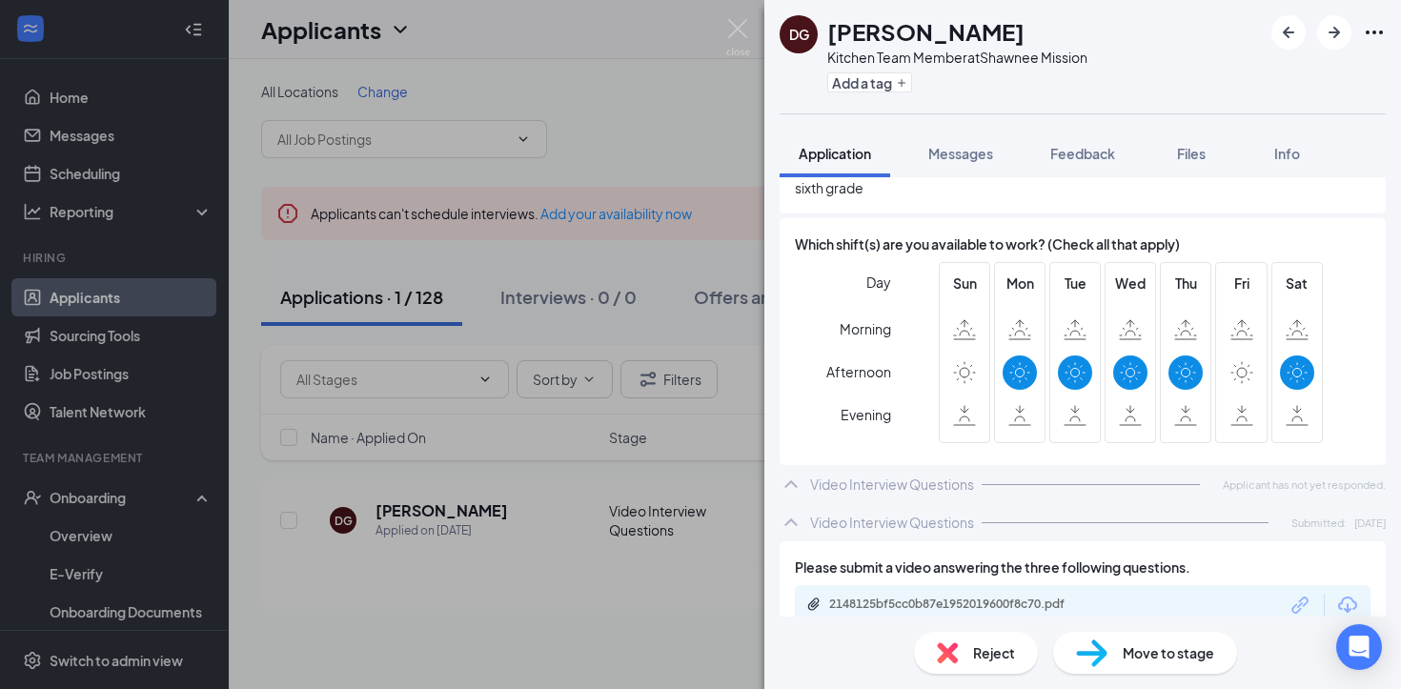
click at [1115, 648] on div "Move to stage" at bounding box center [1145, 653] width 184 height 42
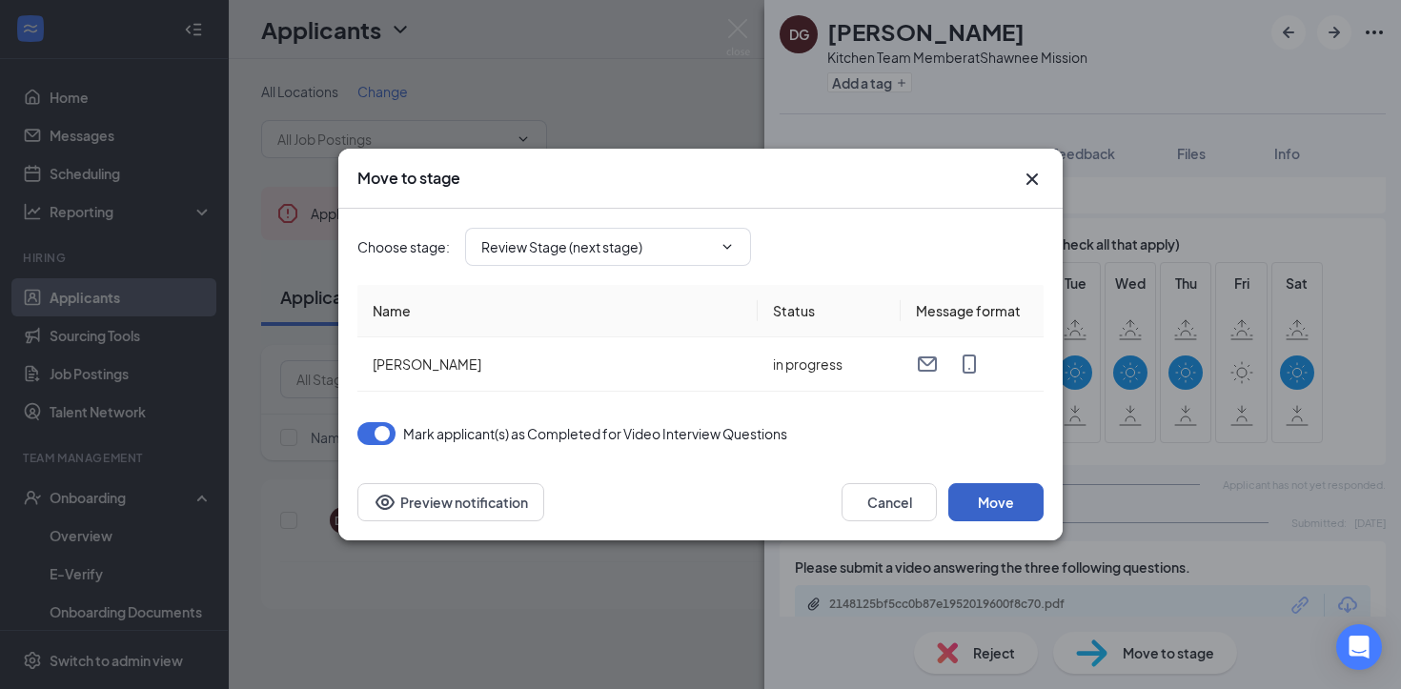
click at [984, 493] on button "Move" at bounding box center [995, 502] width 95 height 38
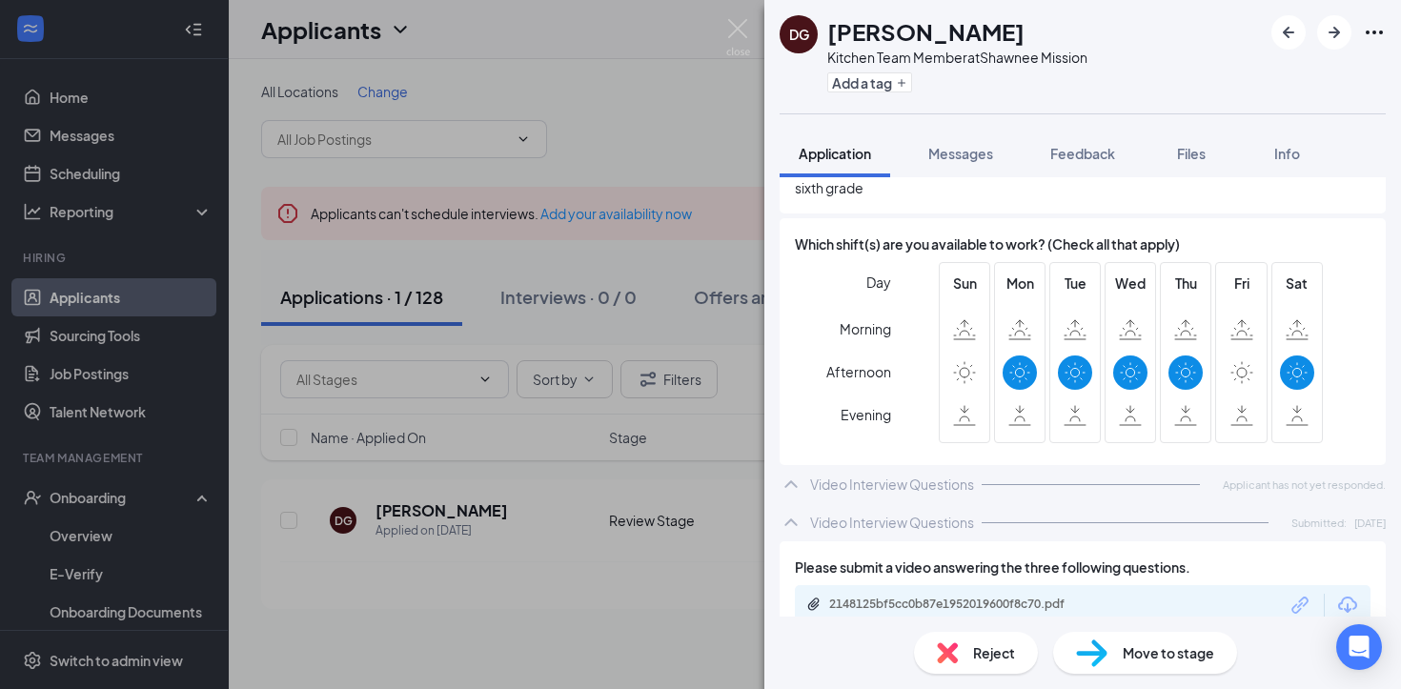
click at [1149, 649] on span "Move to stage" at bounding box center [1169, 652] width 92 height 21
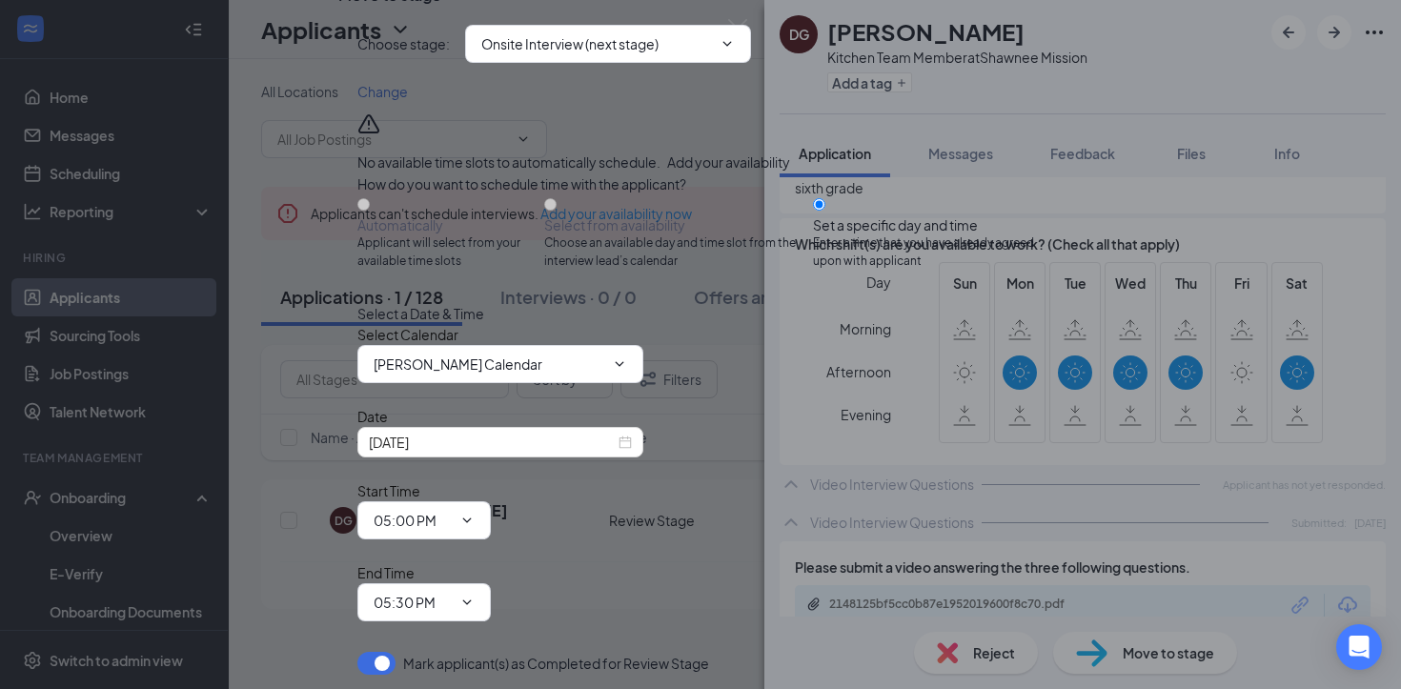
click at [621, 166] on div "No available time slots to automatically schedule. Add your availability" at bounding box center [700, 124] width 686 height 84
click at [621, 63] on span "Onsite Interview (next stage)" at bounding box center [608, 44] width 286 height 38
click at [618, 54] on input "Onsite Interview (next stage)" at bounding box center [596, 43] width 231 height 21
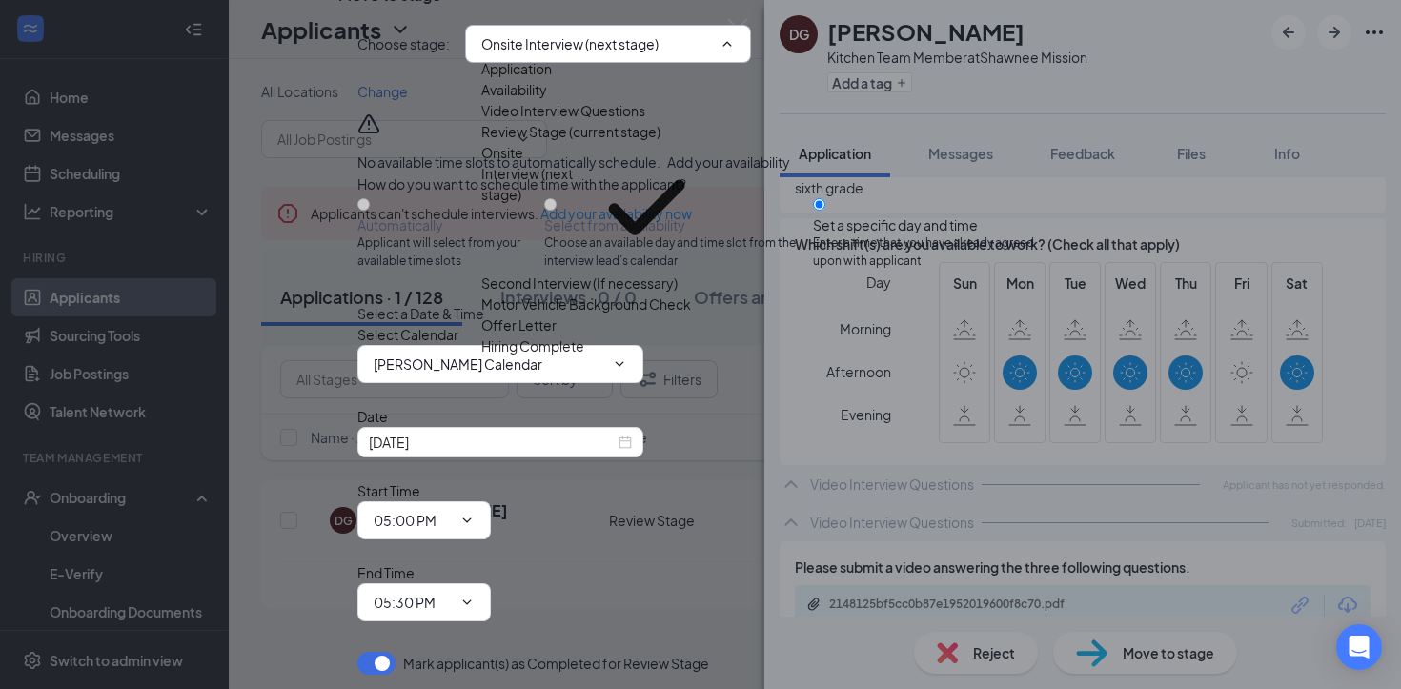
scroll to position [109, 0]
click at [557, 336] on div "Offer Letter" at bounding box center [518, 325] width 75 height 21
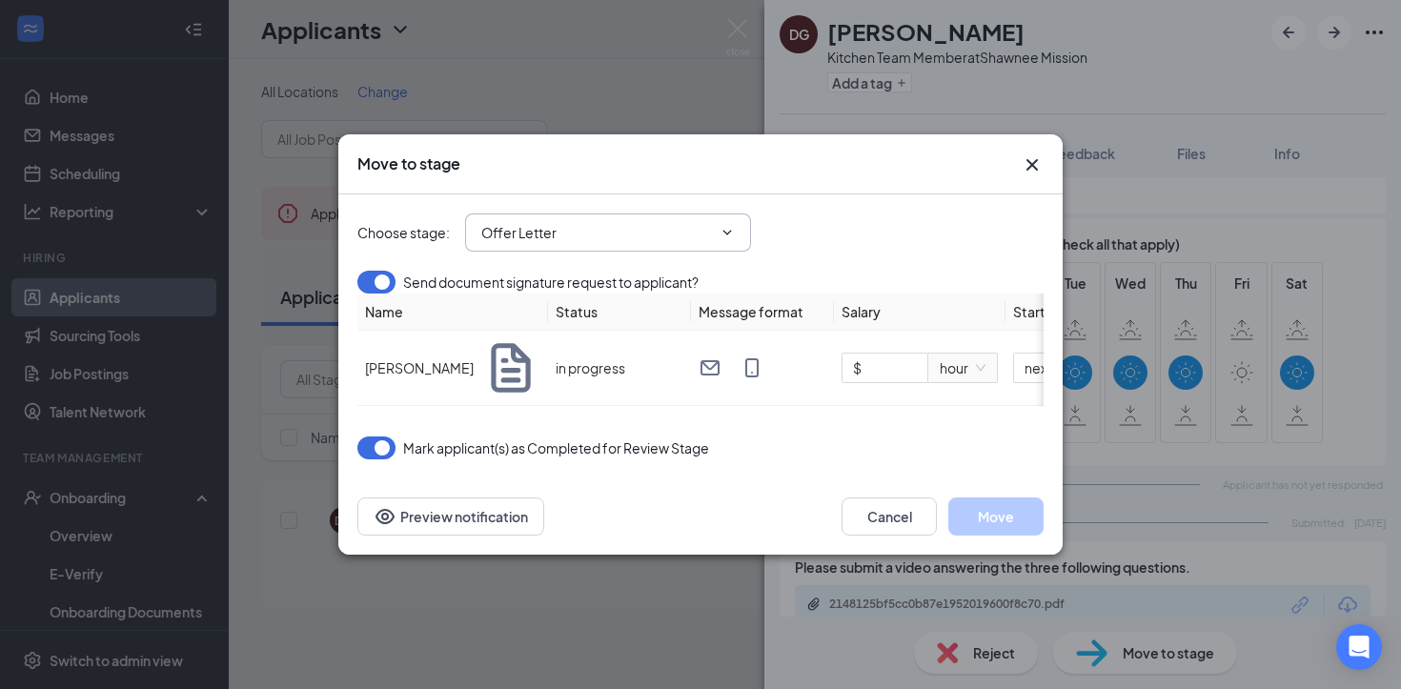
click at [618, 223] on input "Offer Letter" at bounding box center [596, 232] width 231 height 21
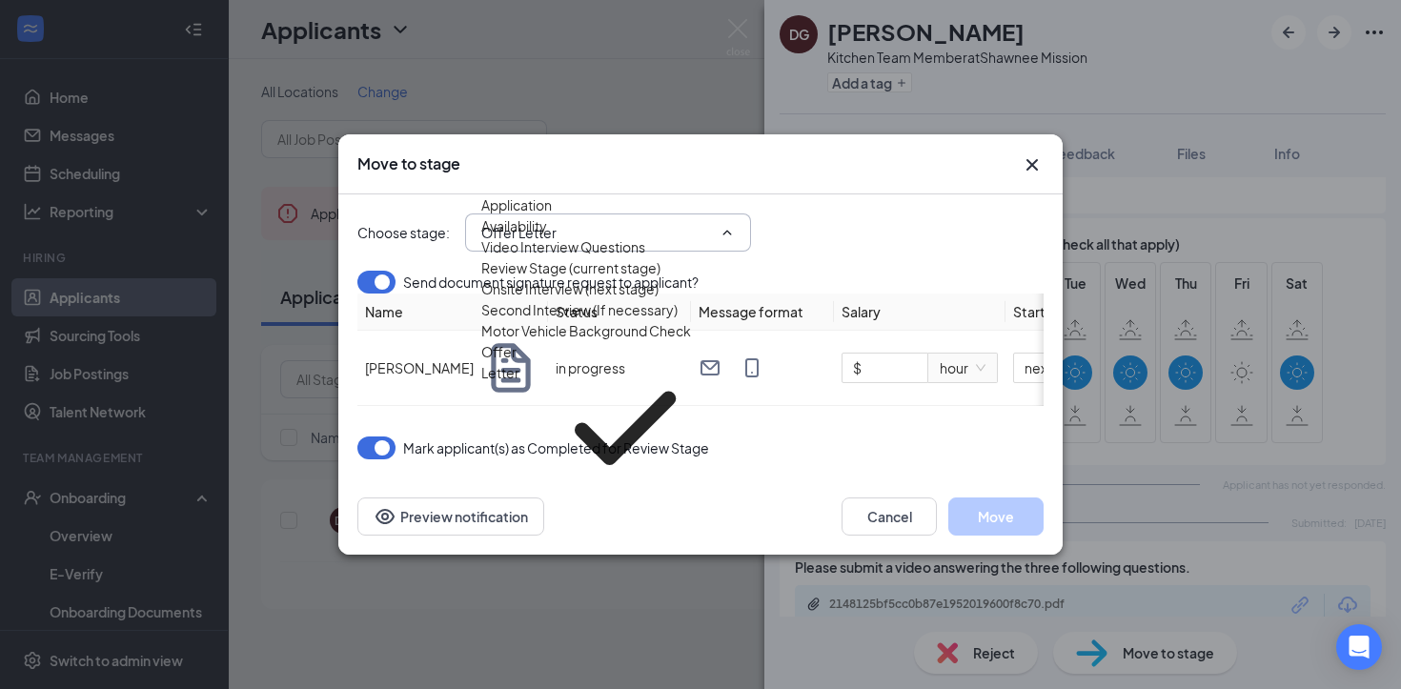
click at [672, 341] on div "Motor Vehicle Background Check" at bounding box center [586, 330] width 210 height 21
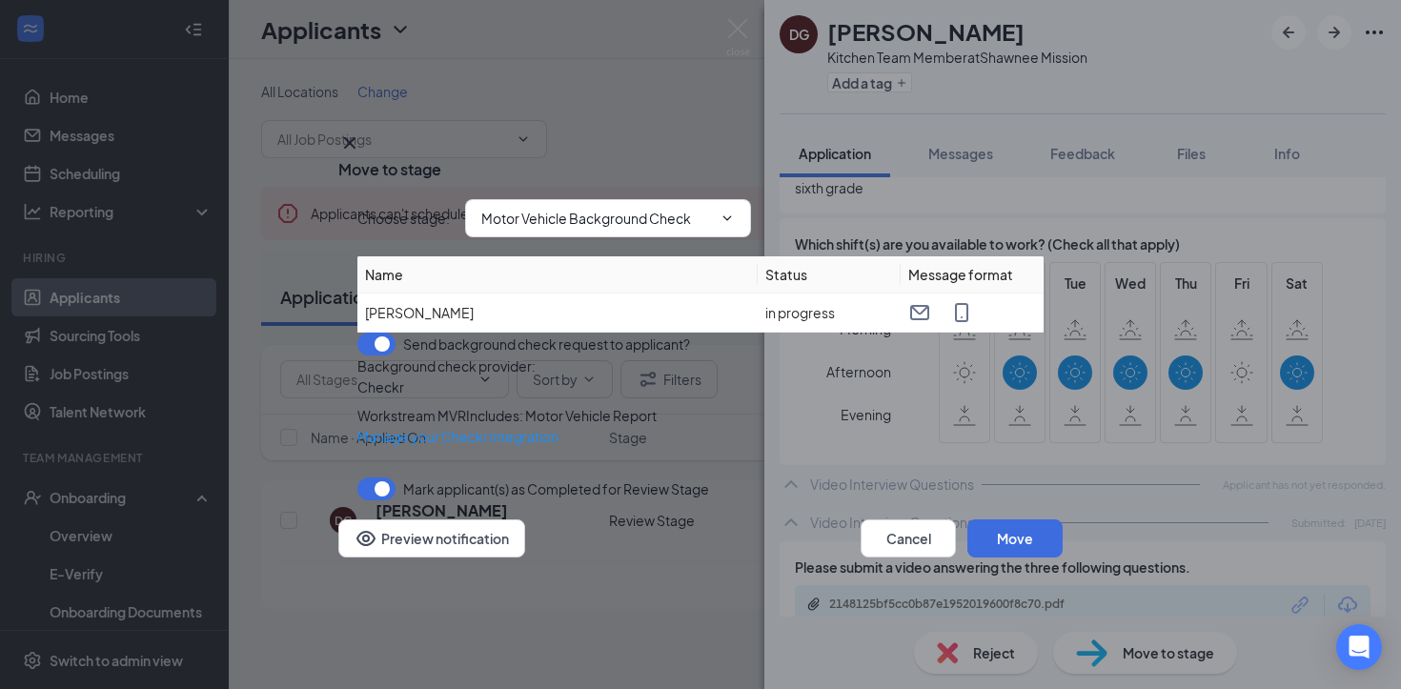
scroll to position [11, 0]
click at [626, 199] on span "Motor Vehicle Background Check Application Availability Video Interview Questio…" at bounding box center [608, 218] width 286 height 38
click at [629, 159] on div "Move to stage" at bounding box center [700, 169] width 724 height 21
click at [636, 208] on input "Motor Vehicle Background Check" at bounding box center [596, 218] width 231 height 21
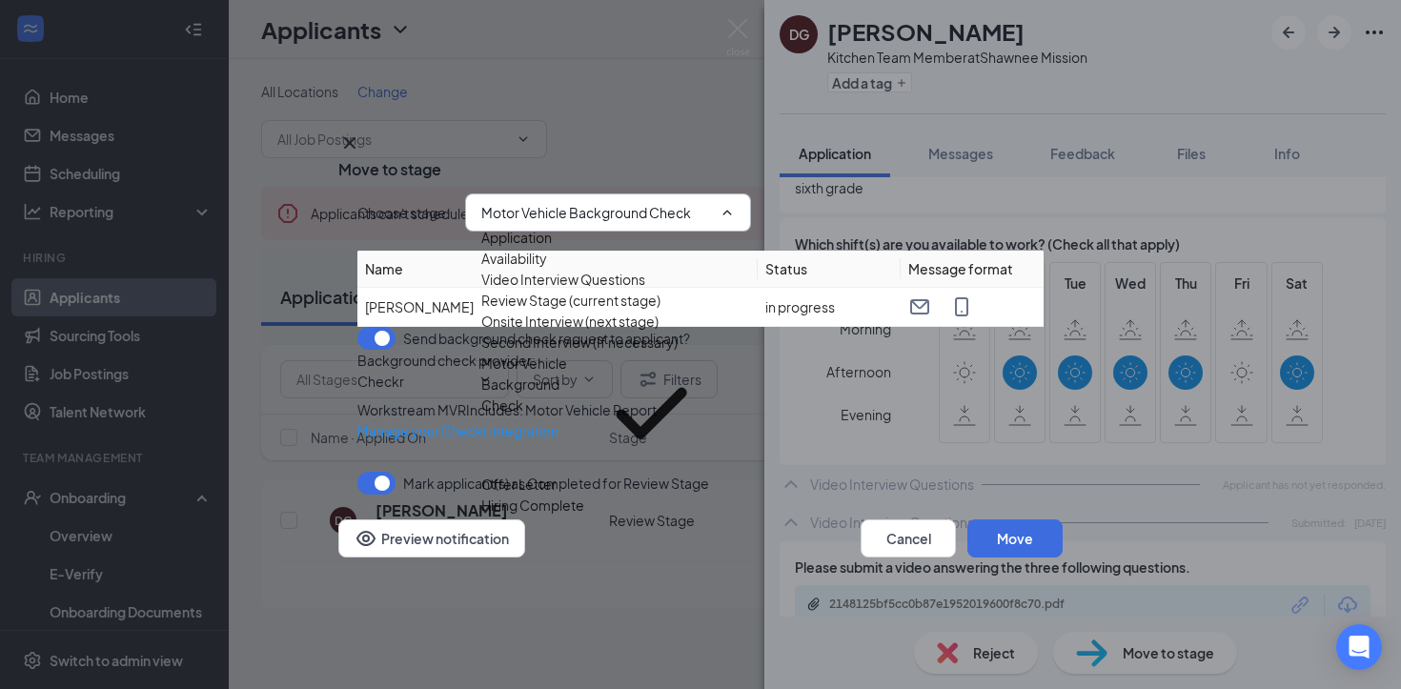
click at [657, 474] on div "Offer Letter" at bounding box center [596, 484] width 231 height 21
type input "Offer Letter"
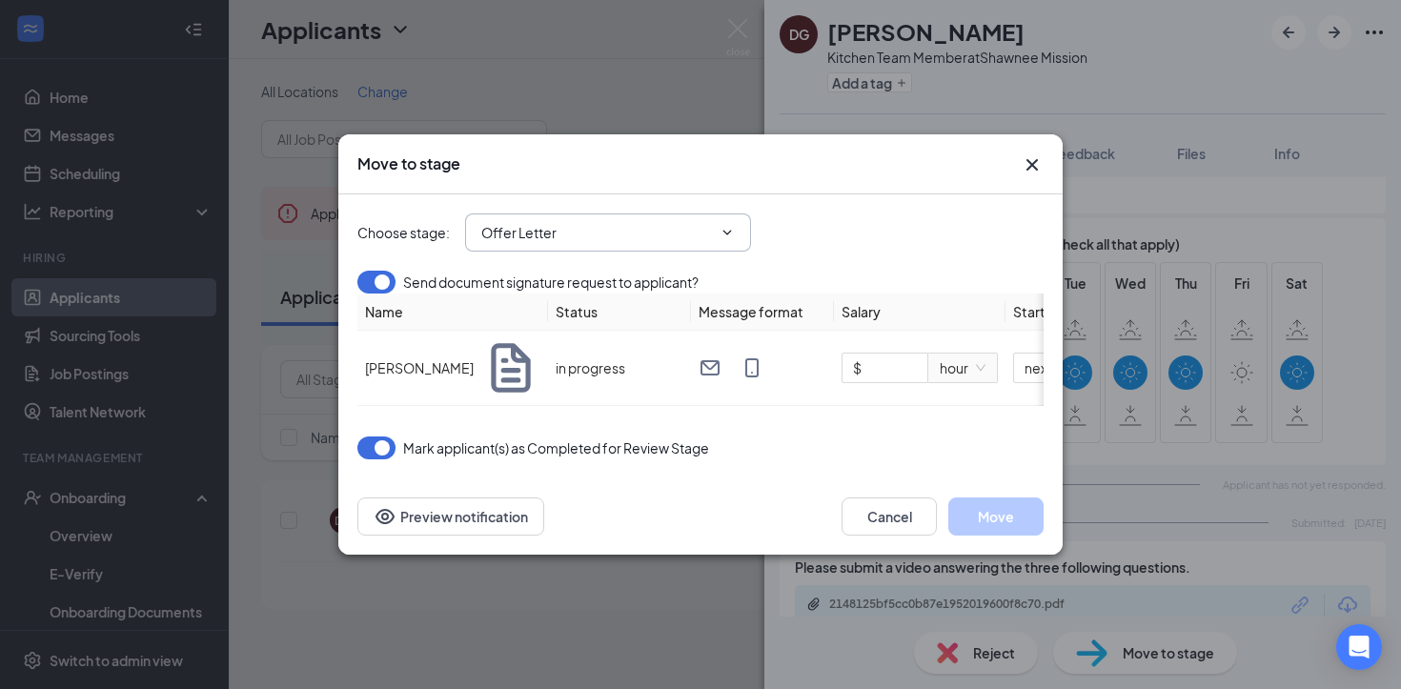
scroll to position [0, 0]
click at [883, 382] on input "$" at bounding box center [885, 368] width 85 height 29
type input "$ 15"
click at [954, 529] on button "Move" at bounding box center [995, 517] width 95 height 38
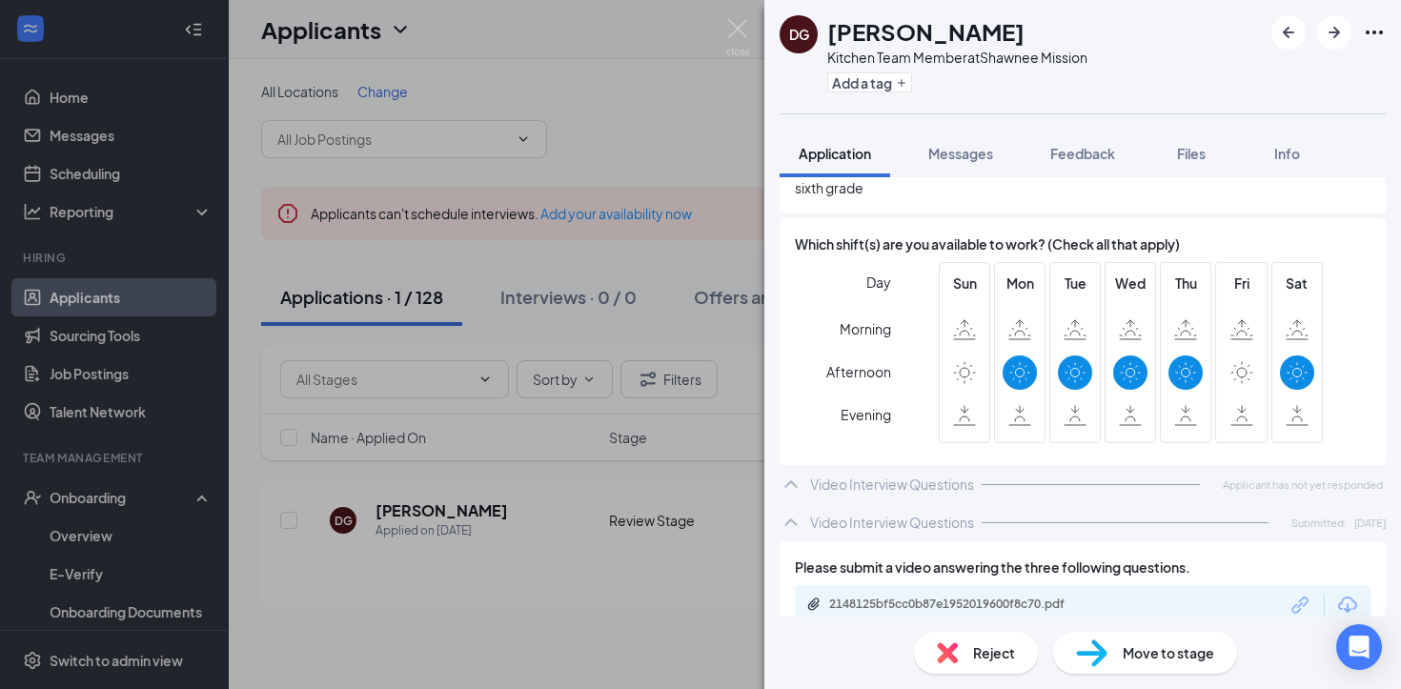
scroll to position [1566, 0]
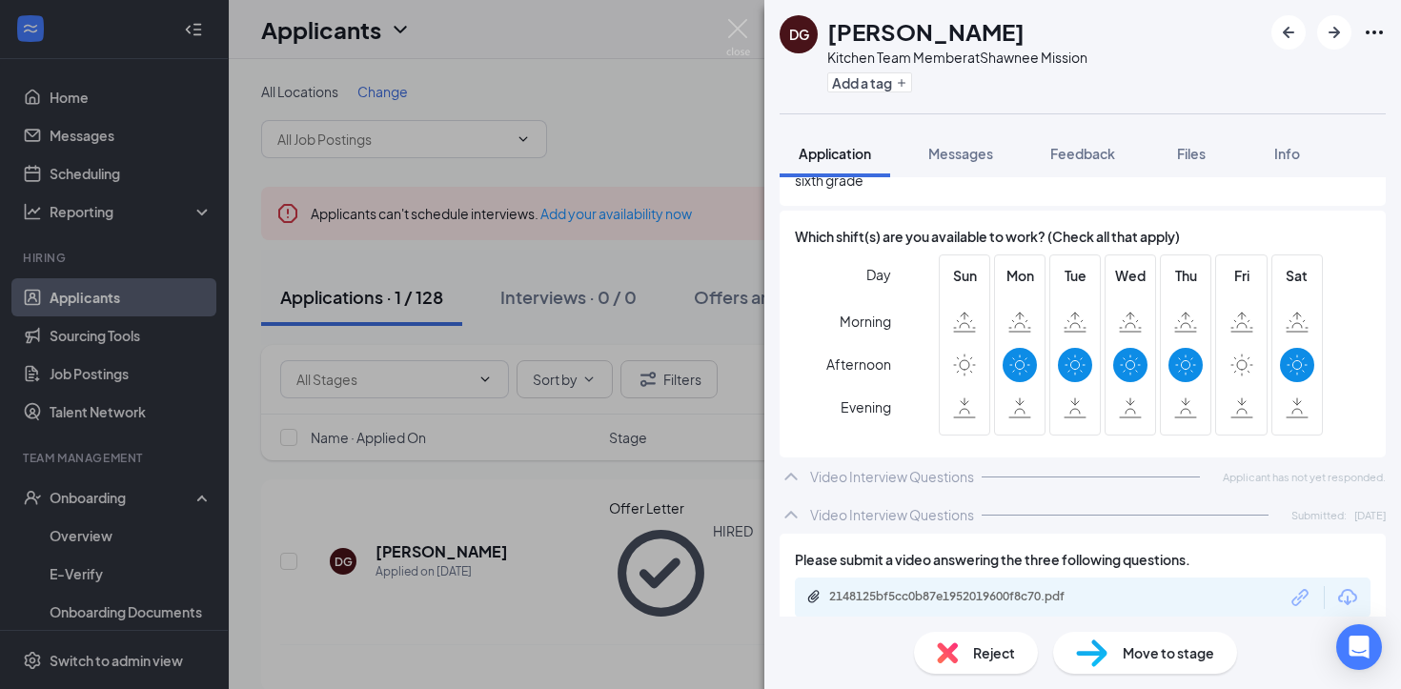
click at [651, 138] on div "DG [PERSON_NAME] Kitchen Team Member at Shawnee Mission Add a tag Application M…" at bounding box center [700, 344] width 1401 height 689
